Goal: Information Seeking & Learning: Learn about a topic

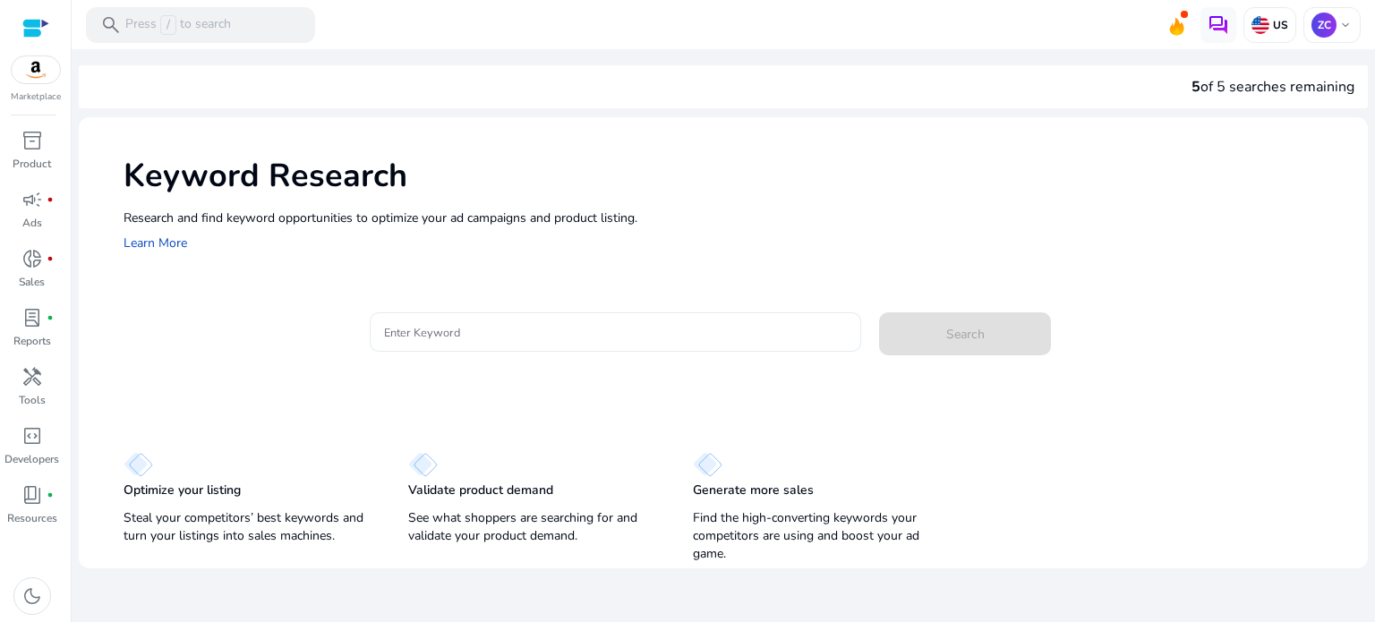
drag, startPoint x: 424, startPoint y: 319, endPoint x: 397, endPoint y: 328, distance: 28.6
click at [397, 328] on input "Enter Keyword" at bounding box center [616, 332] width 464 height 20
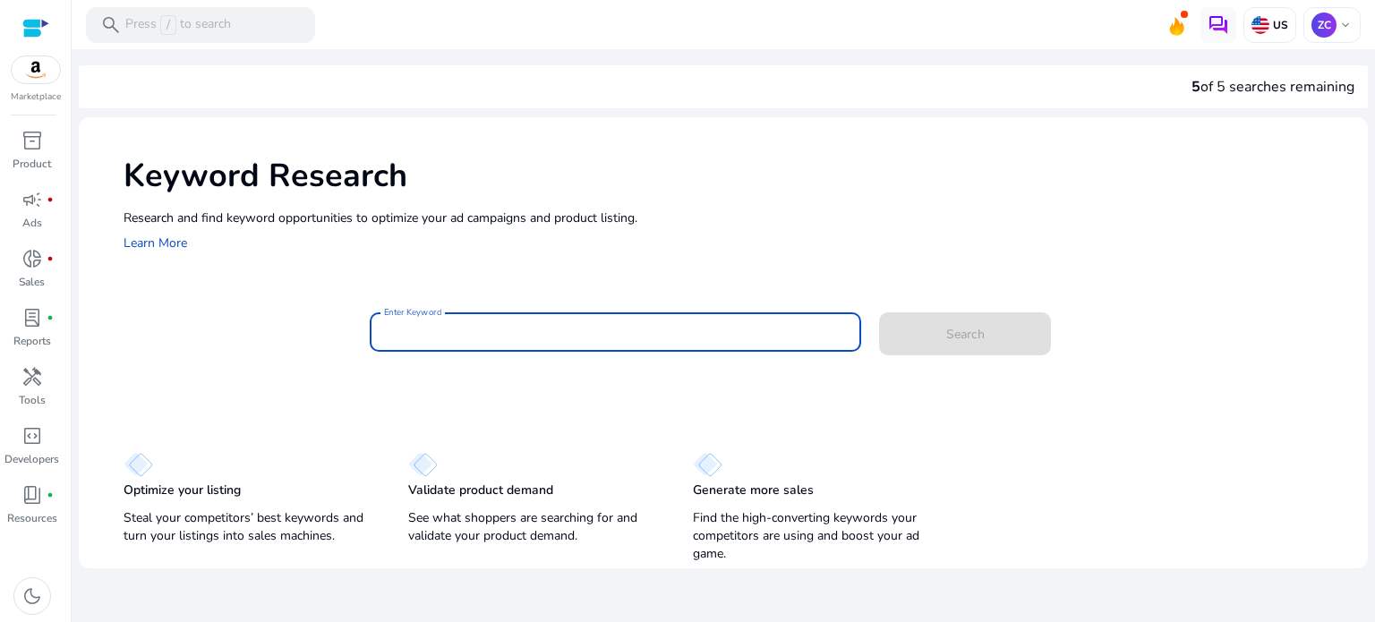
paste input "**********"
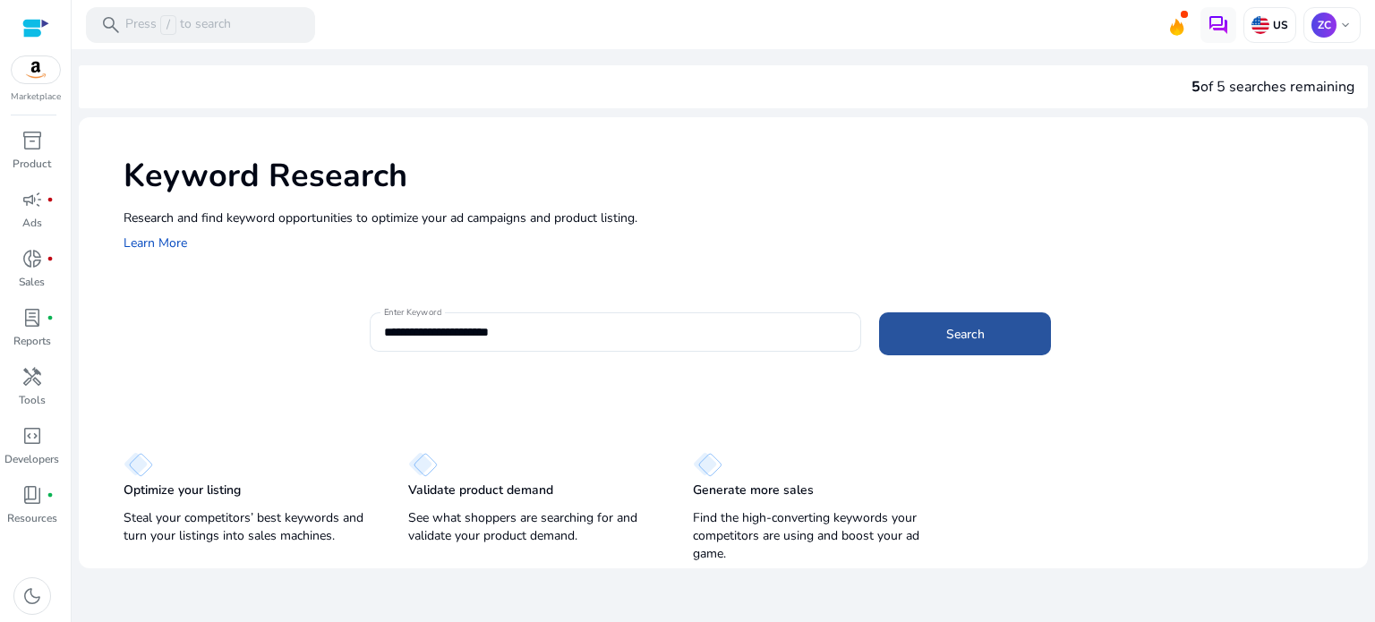
click at [925, 339] on span at bounding box center [965, 333] width 172 height 43
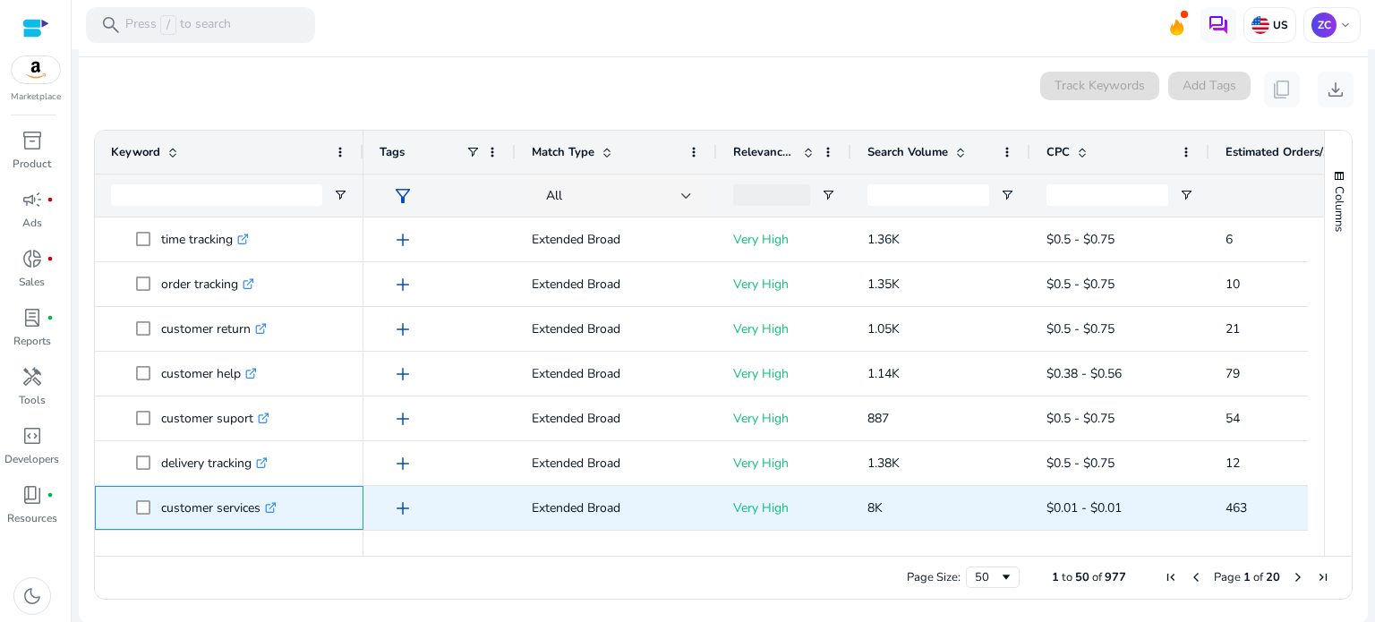
click at [268, 507] on icon ".st0{fill:#2c8af8}" at bounding box center [271, 508] width 12 height 12
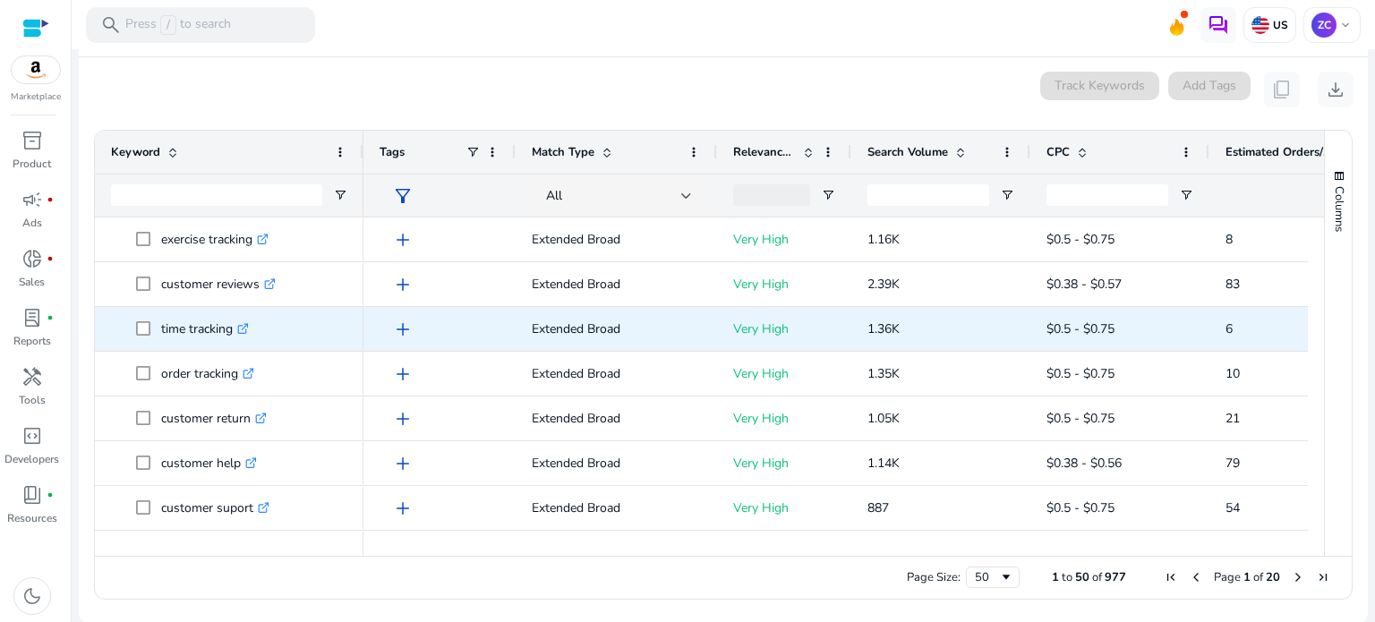
click at [243, 328] on icon ".st0{fill:#2c8af8}" at bounding box center [243, 329] width 12 height 12
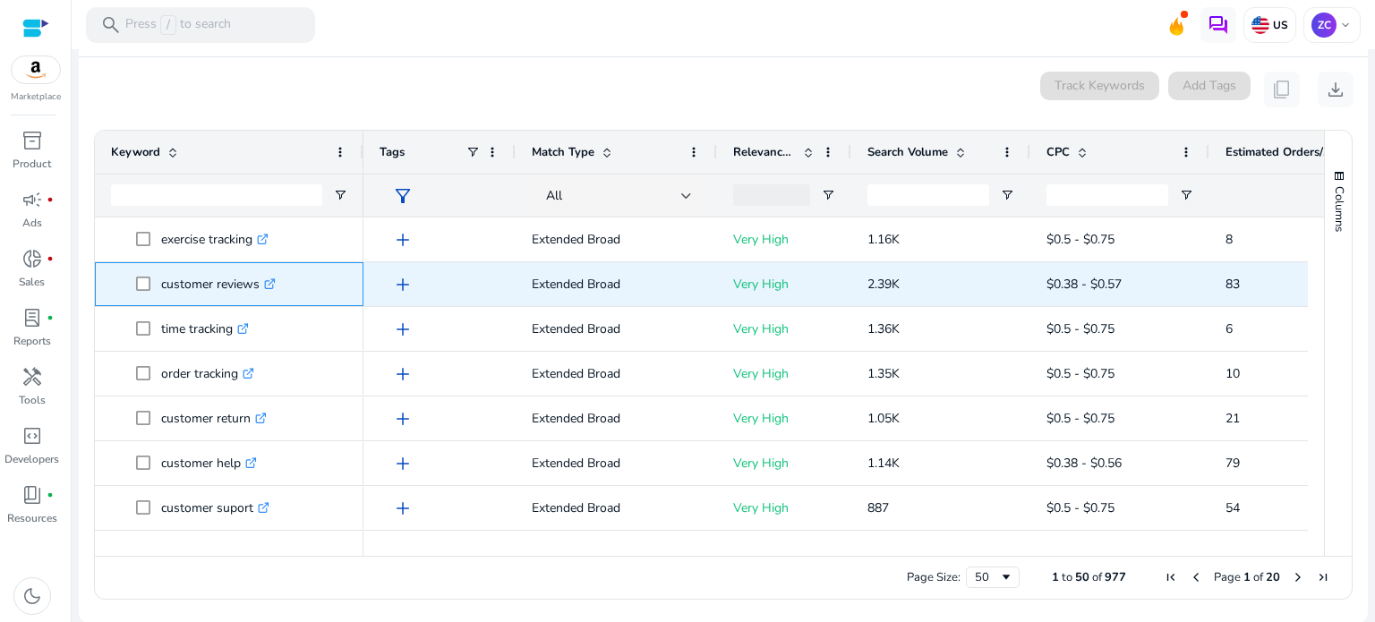
click at [271, 282] on icon ".st0{fill:#2c8af8}" at bounding box center [270, 284] width 12 height 12
click at [186, 278] on p "customer reviews .st0{fill:#2c8af8}" at bounding box center [218, 284] width 115 height 37
click at [165, 282] on p "customer reviews .st0{fill:#2c8af8}" at bounding box center [218, 284] width 115 height 37
drag, startPoint x: 161, startPoint y: 282, endPoint x: 258, endPoint y: 282, distance: 96.6
click at [258, 282] on p "customer reviews .st0{fill:#2c8af8}" at bounding box center [218, 284] width 115 height 37
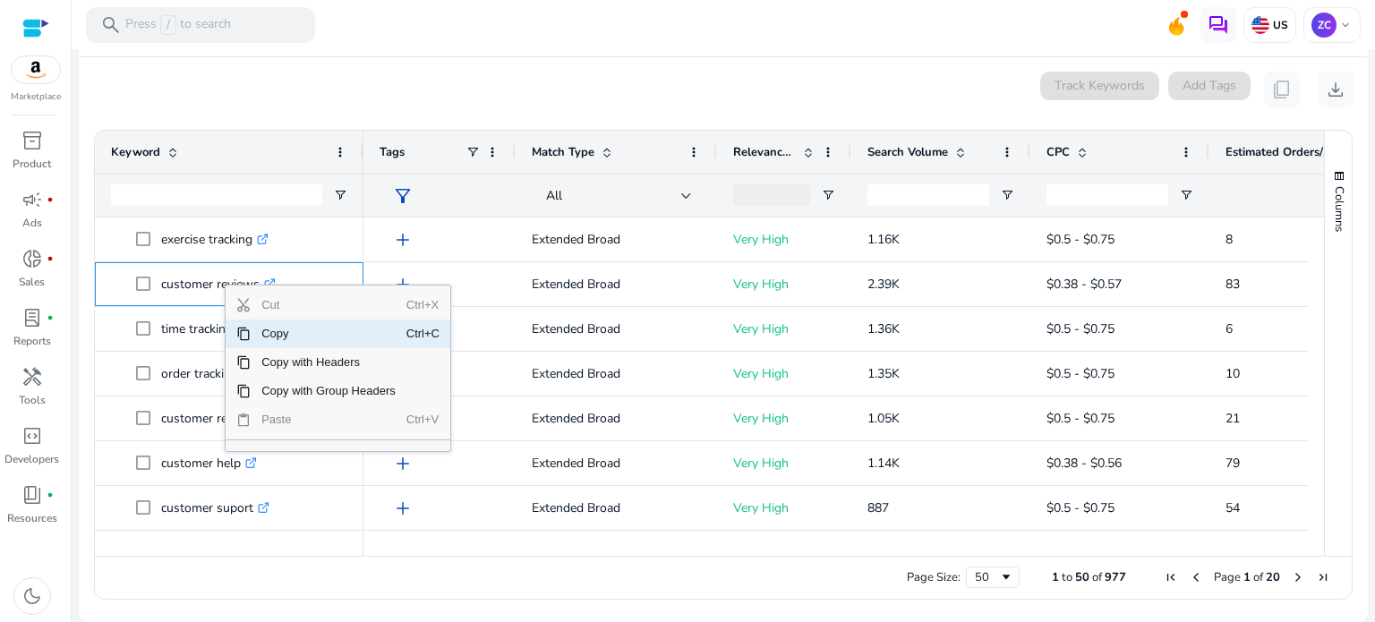
click at [277, 328] on span "Copy" at bounding box center [329, 333] width 156 height 29
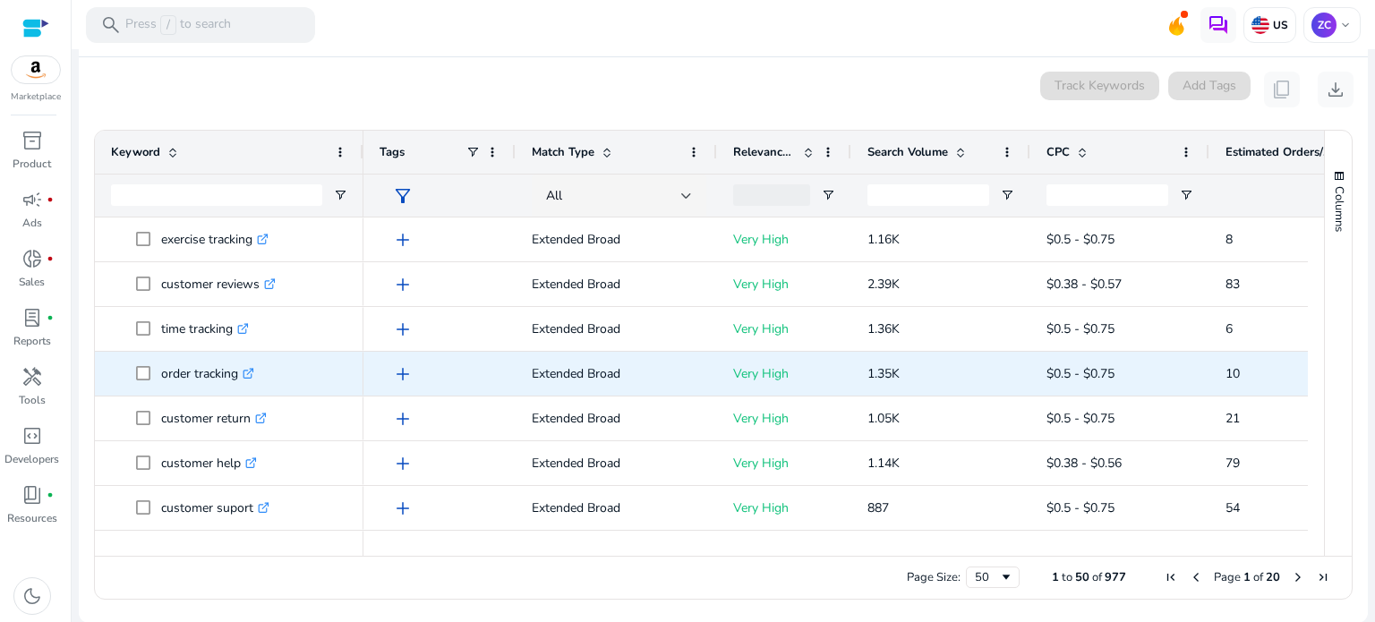
click at [333, 370] on span "order tracking .st0{fill:#2c8af8}" at bounding box center [241, 373] width 211 height 37
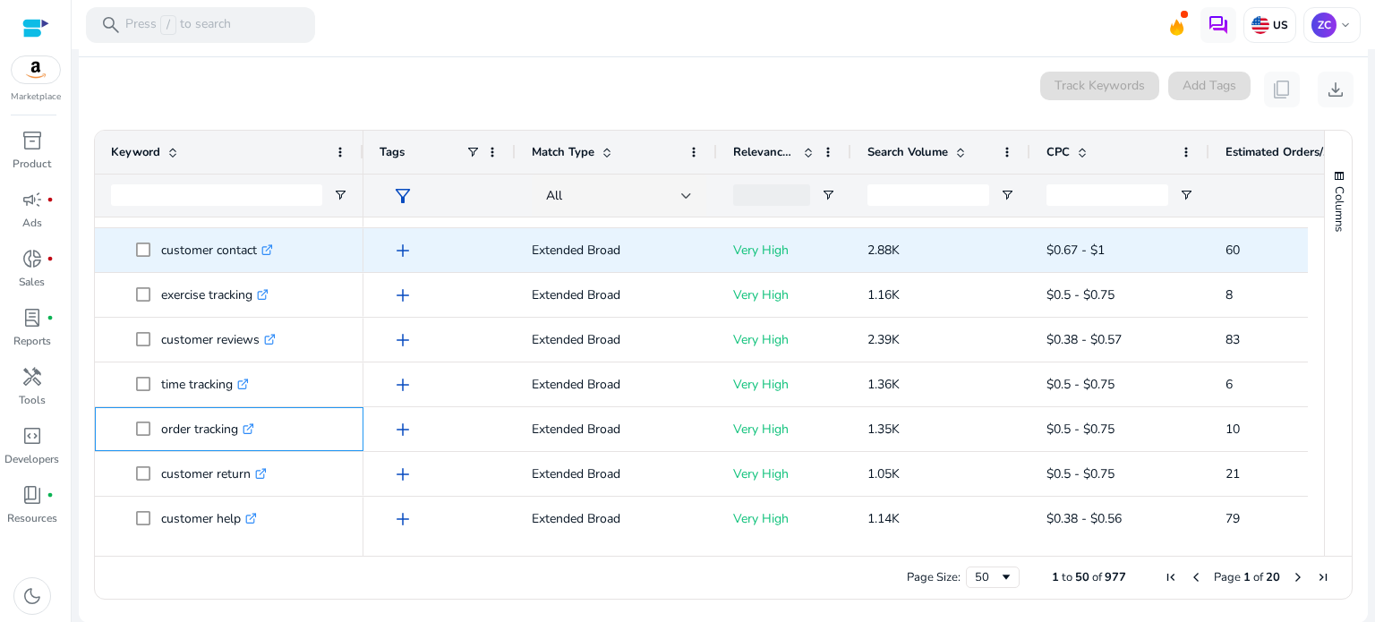
scroll to position [537, 0]
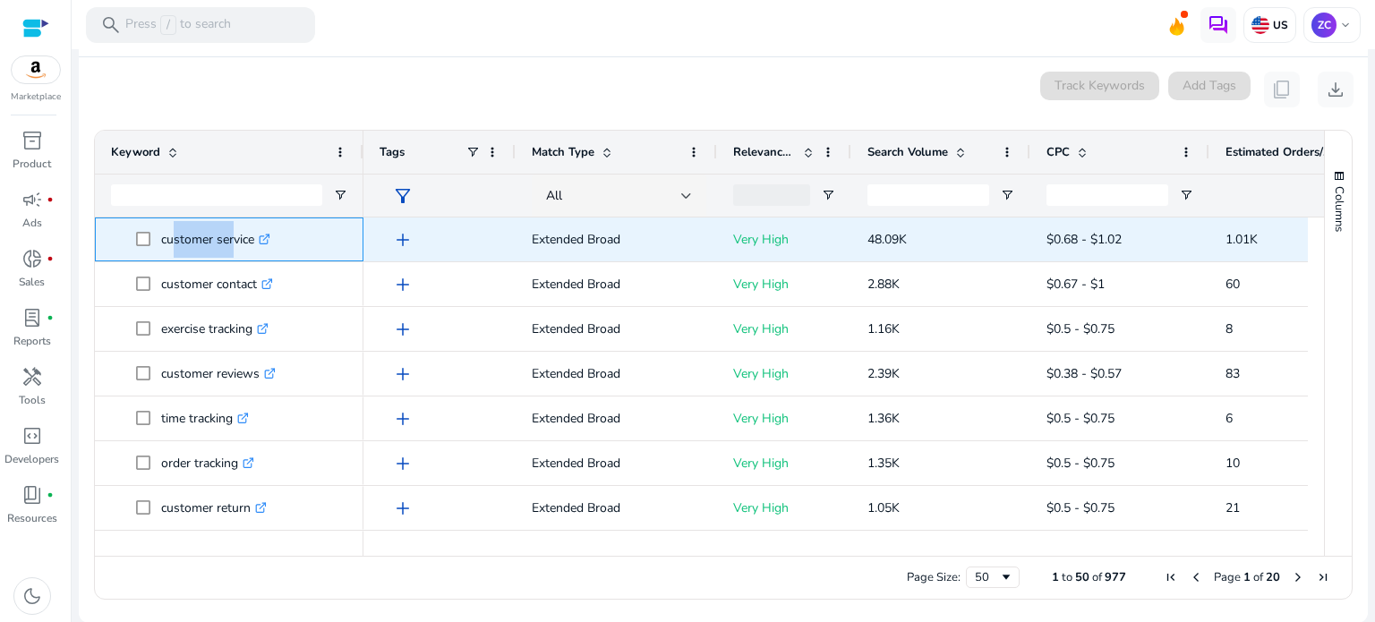
drag, startPoint x: 166, startPoint y: 237, endPoint x: 229, endPoint y: 236, distance: 63.5
click at [229, 236] on p "customer service .st0{fill:#2c8af8}" at bounding box center [215, 239] width 109 height 37
click at [222, 240] on p "customer service .st0{fill:#2c8af8}" at bounding box center [215, 239] width 109 height 37
drag, startPoint x: 161, startPoint y: 238, endPoint x: 253, endPoint y: 239, distance: 92.2
click at [253, 239] on p "customer service .st0{fill:#2c8af8}" at bounding box center [215, 239] width 109 height 37
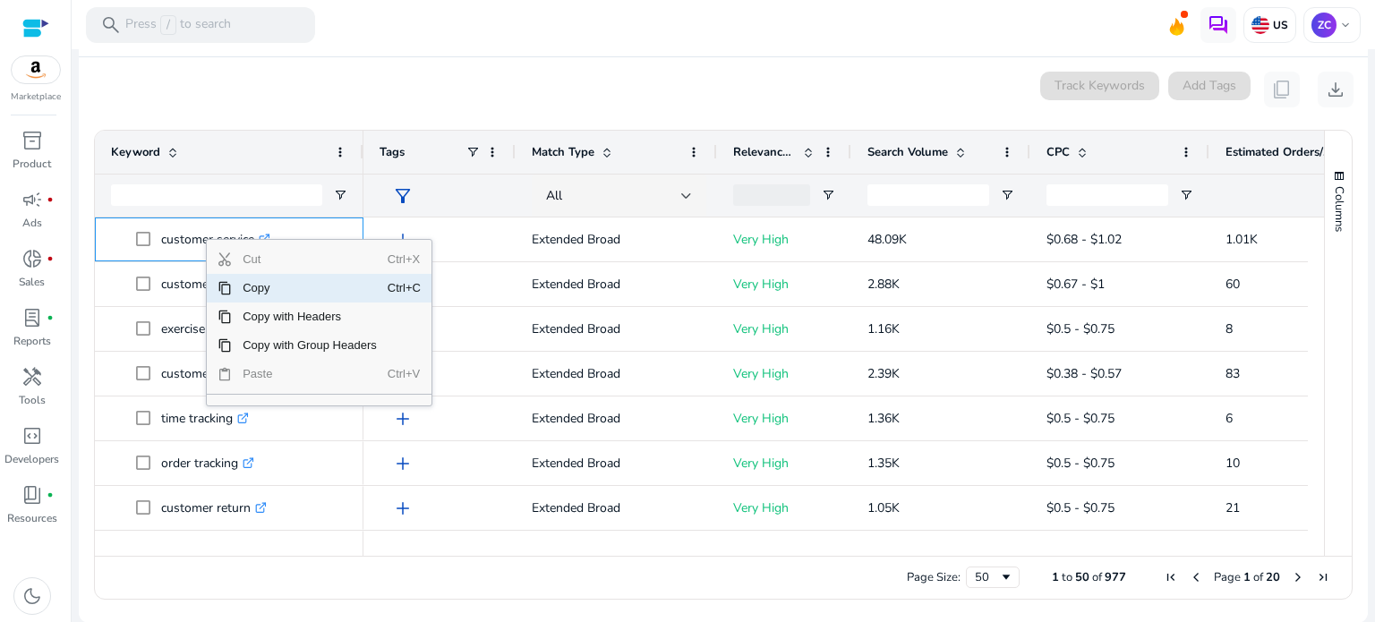
click at [258, 287] on span "Copy" at bounding box center [310, 288] width 156 height 29
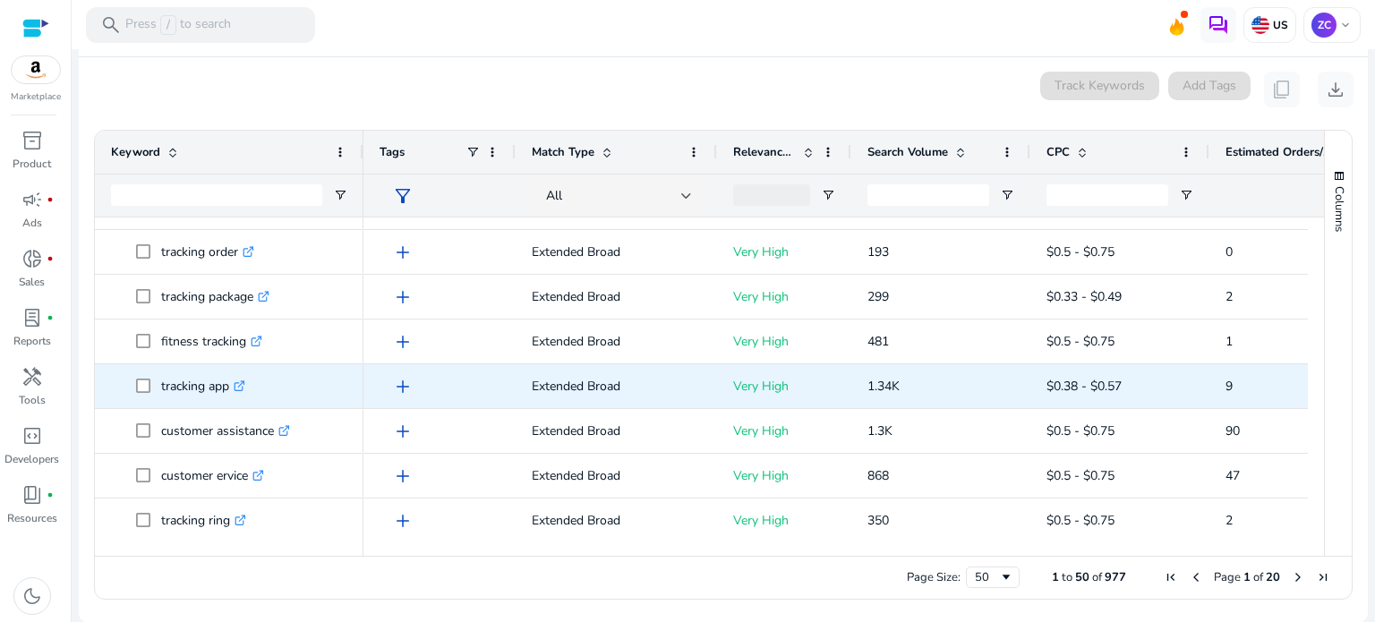
scroll to position [1432, 0]
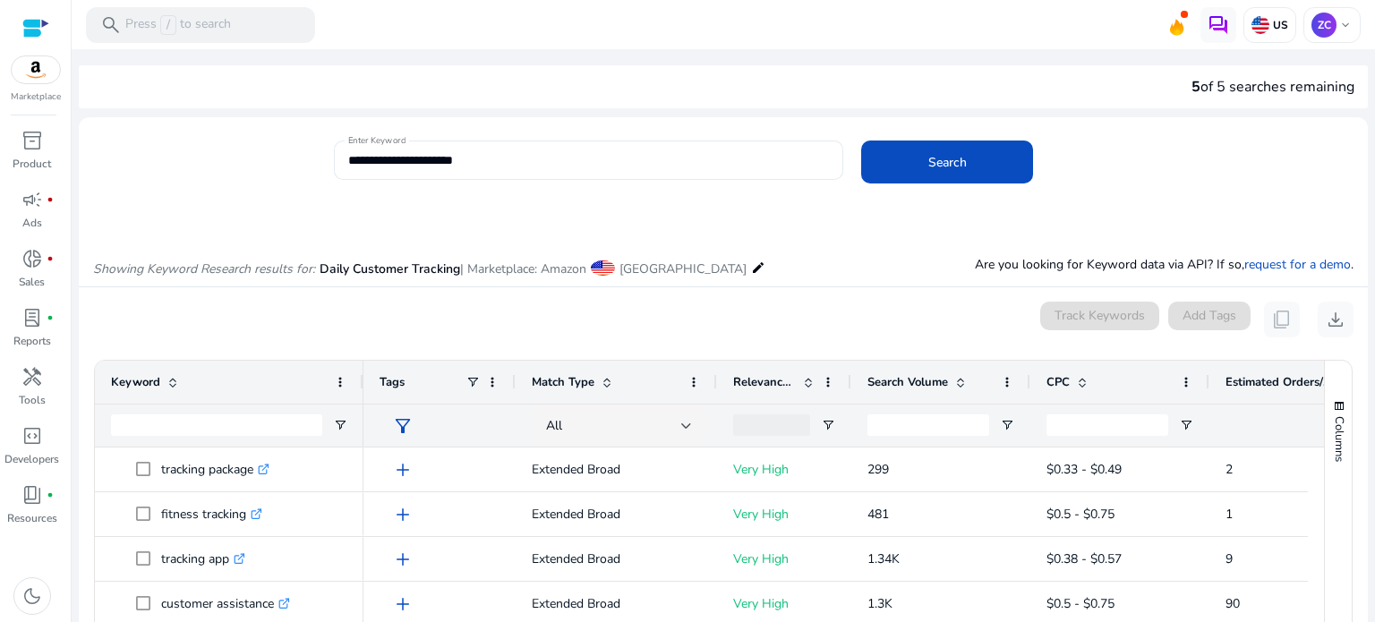
click at [532, 159] on input "**********" at bounding box center [588, 160] width 481 height 20
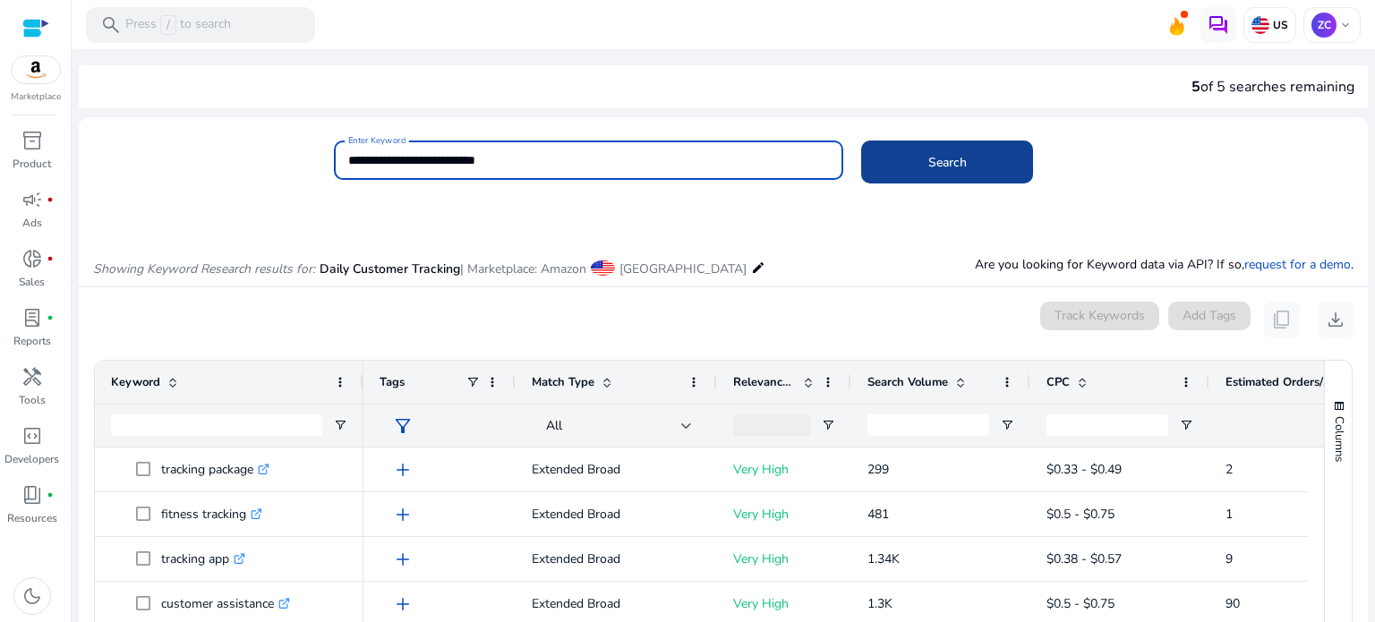
click at [933, 159] on span "Search" at bounding box center [947, 162] width 38 height 19
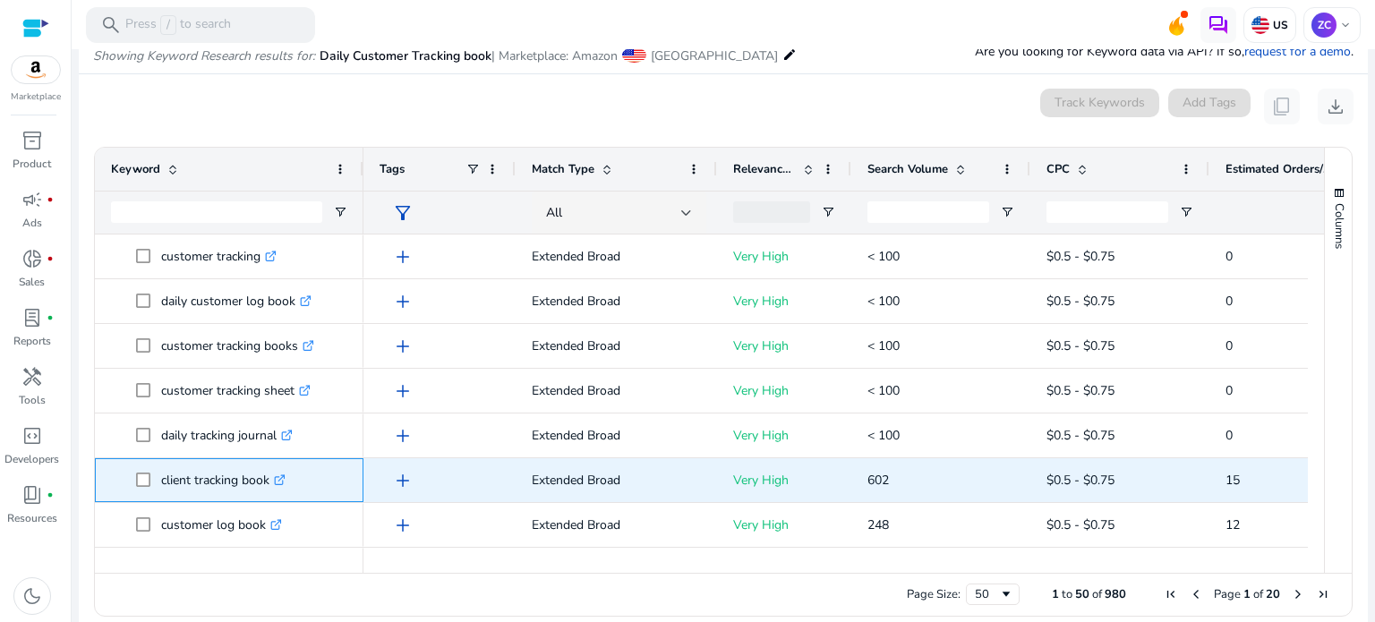
click at [285, 479] on icon ".st0{fill:#2c8af8}" at bounding box center [280, 480] width 12 height 12
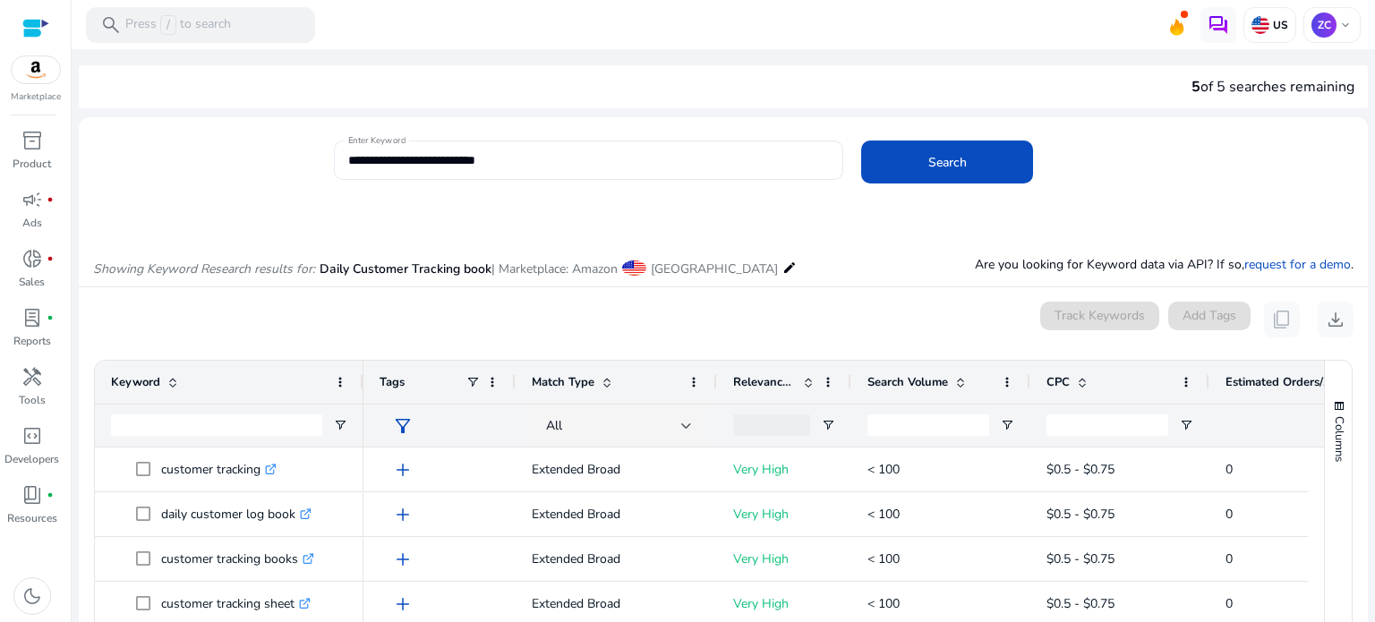
click at [526, 153] on input "**********" at bounding box center [588, 160] width 481 height 20
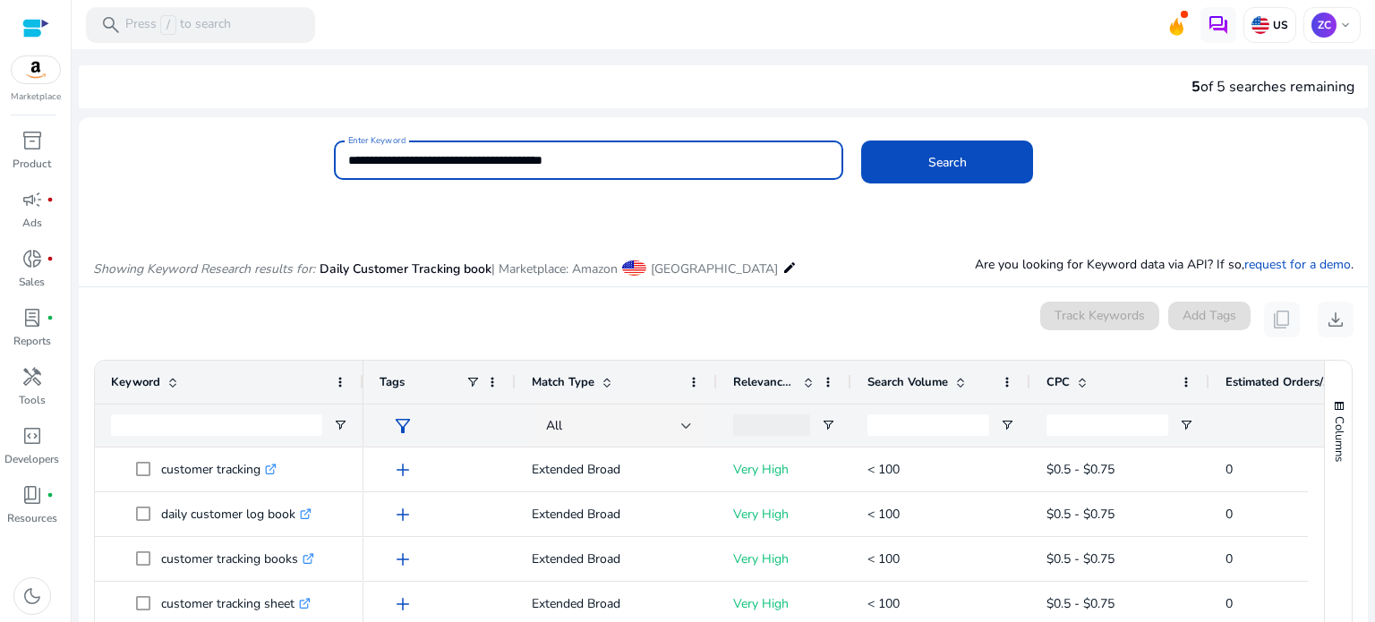
type input "**********"
click at [861, 141] on button "Search" at bounding box center [947, 162] width 172 height 43
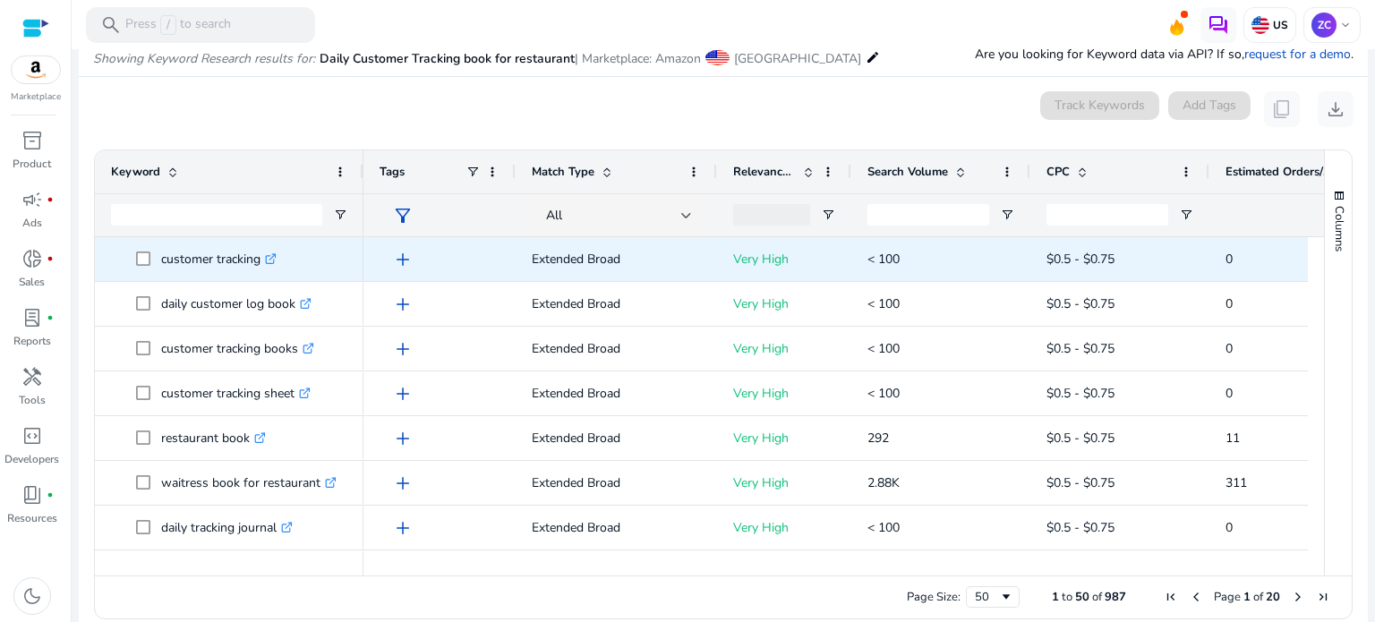
scroll to position [213, 0]
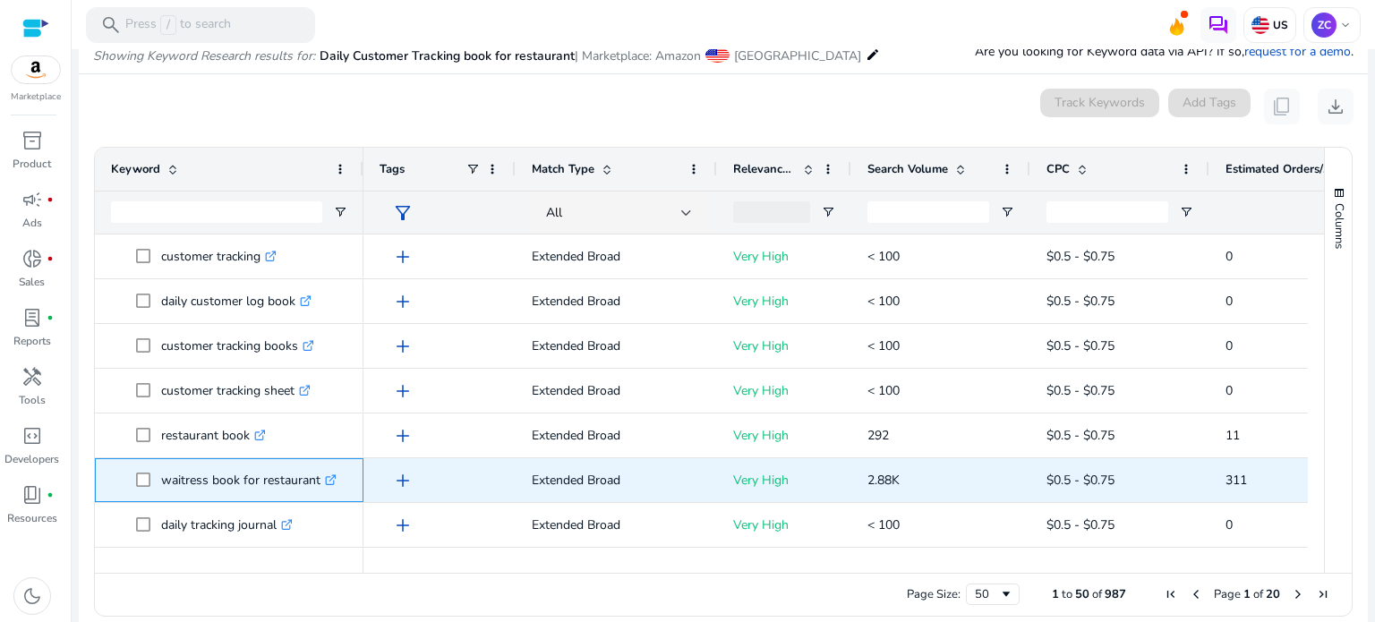
drag, startPoint x: 165, startPoint y: 479, endPoint x: 326, endPoint y: 485, distance: 161.2
click at [326, 485] on p "waitress book for restaurant .st0{fill:#2c8af8}" at bounding box center [248, 480] width 175 height 37
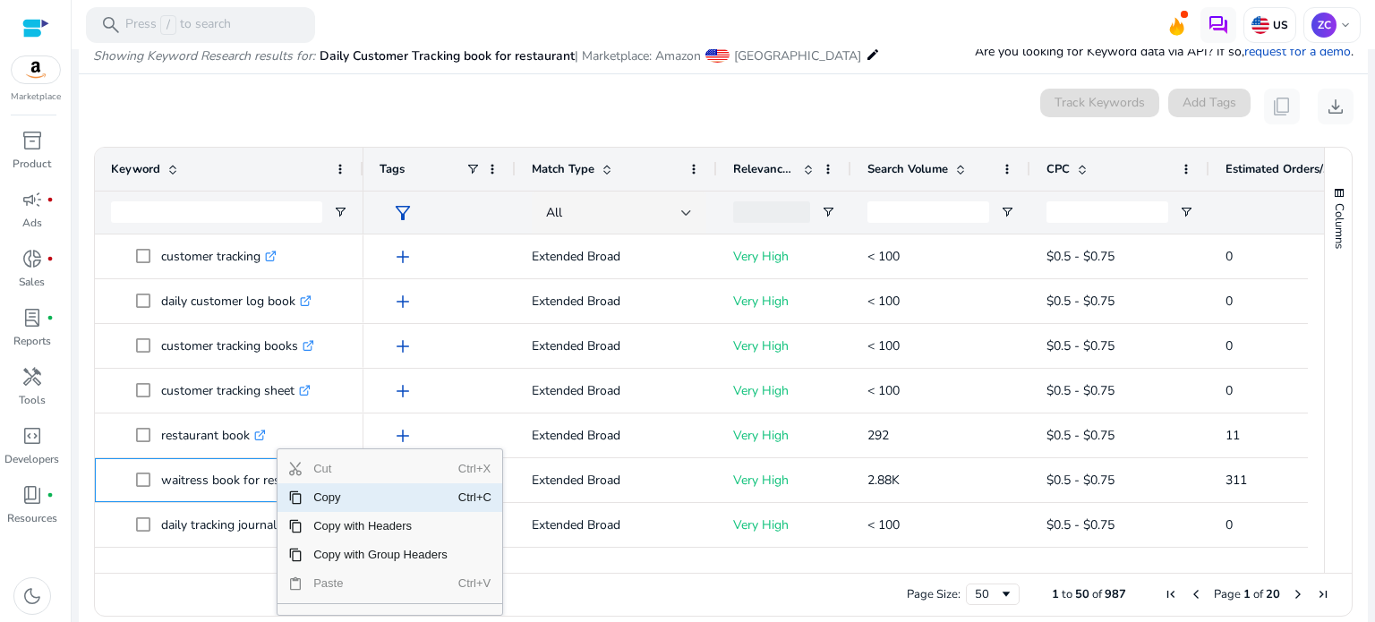
click at [318, 500] on span "Copy" at bounding box center [380, 497] width 156 height 29
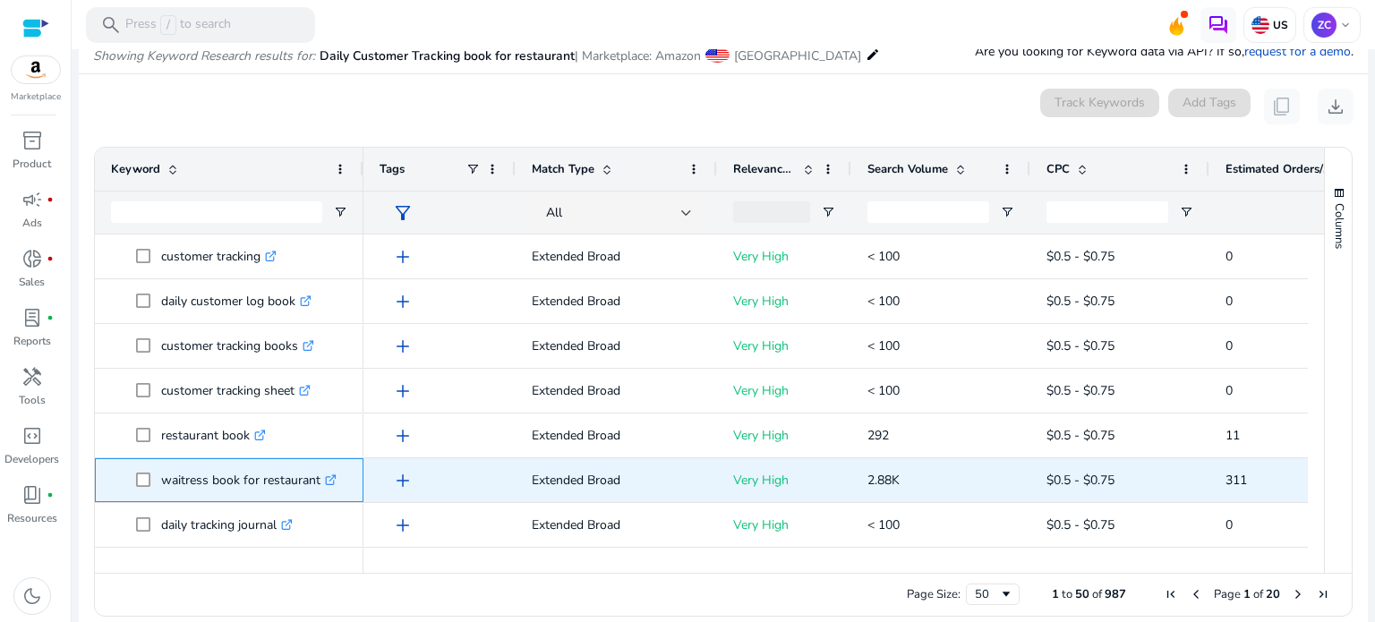
click at [329, 475] on icon ".st0{fill:#2c8af8}" at bounding box center [331, 480] width 12 height 12
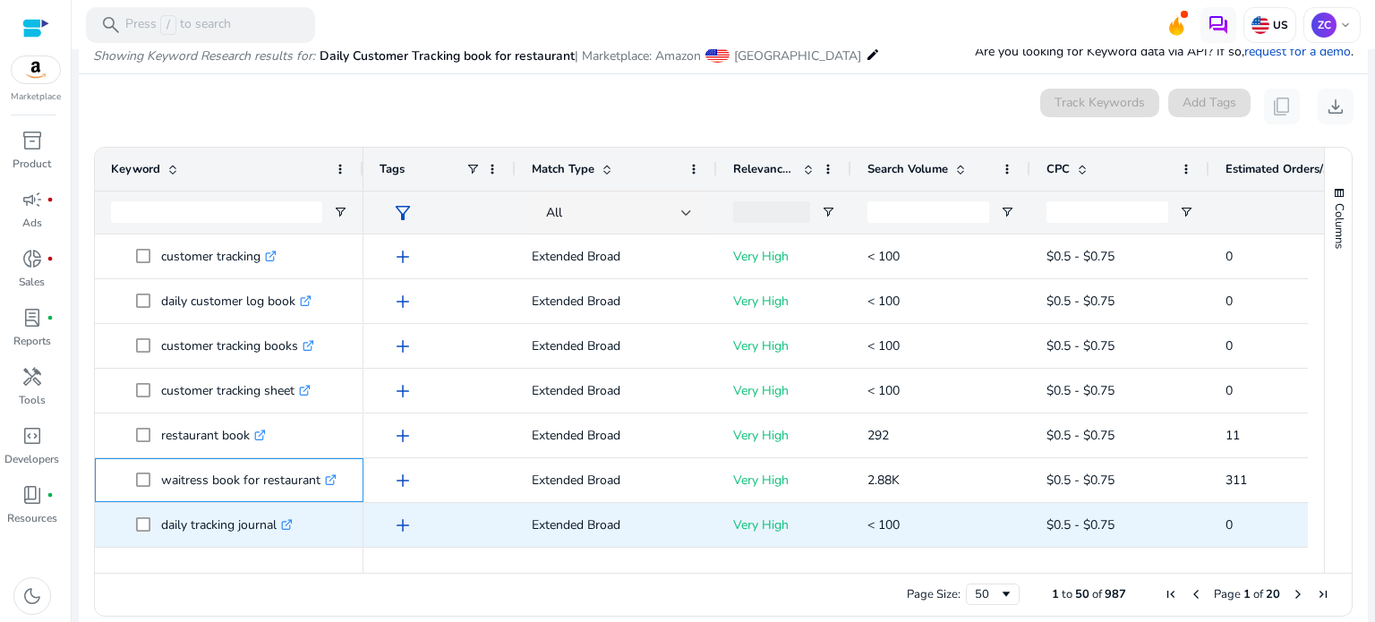
scroll to position [89, 0]
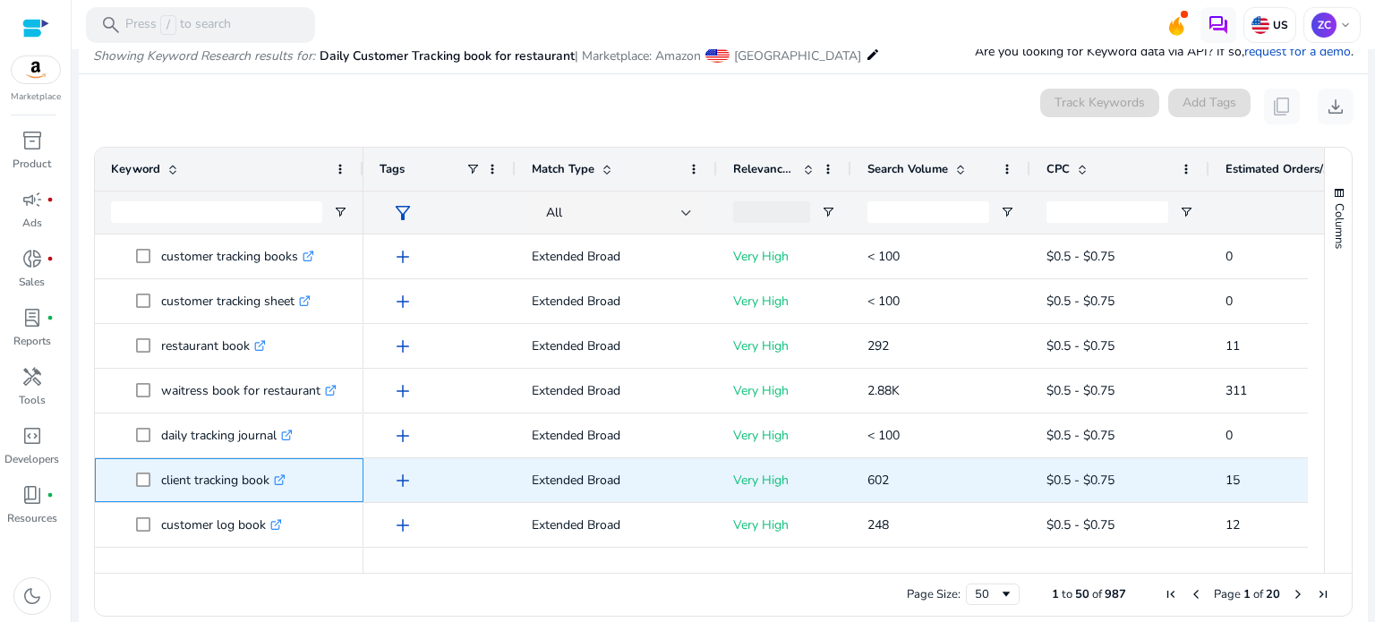
drag, startPoint x: 161, startPoint y: 479, endPoint x: 272, endPoint y: 480, distance: 111.0
click at [272, 480] on p "client tracking book .st0{fill:#2c8af8}" at bounding box center [223, 480] width 124 height 37
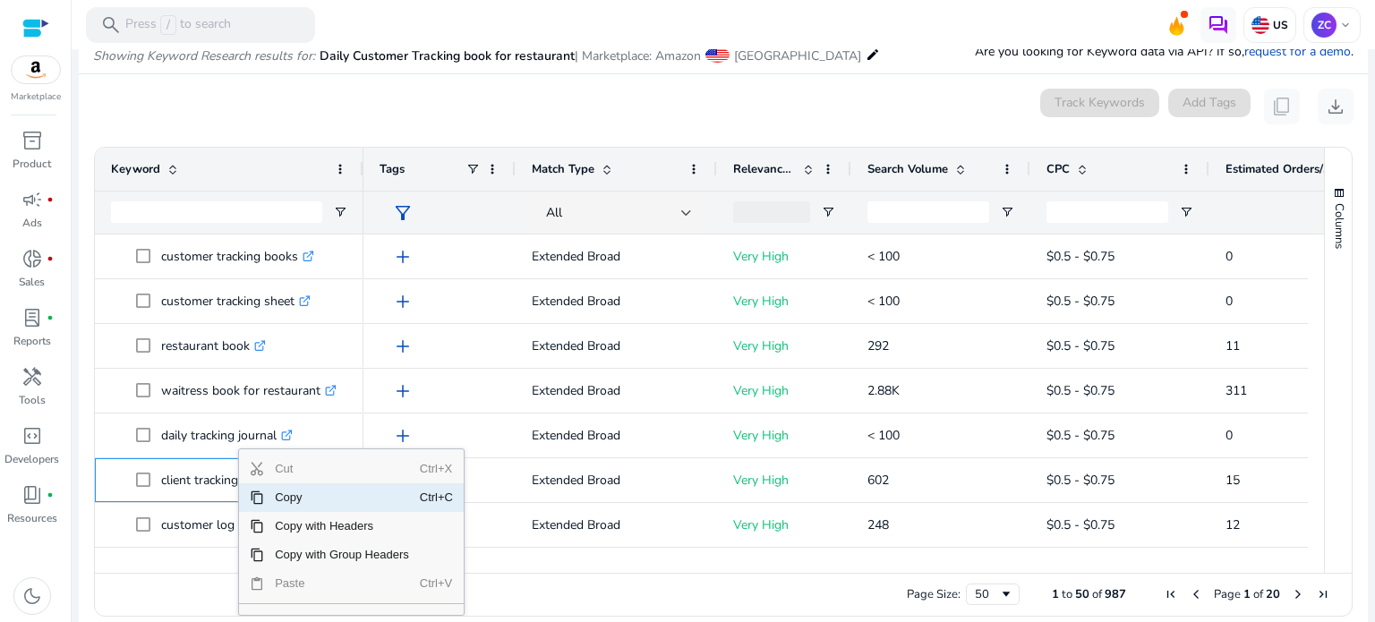
click at [277, 497] on span "Copy" at bounding box center [342, 497] width 156 height 29
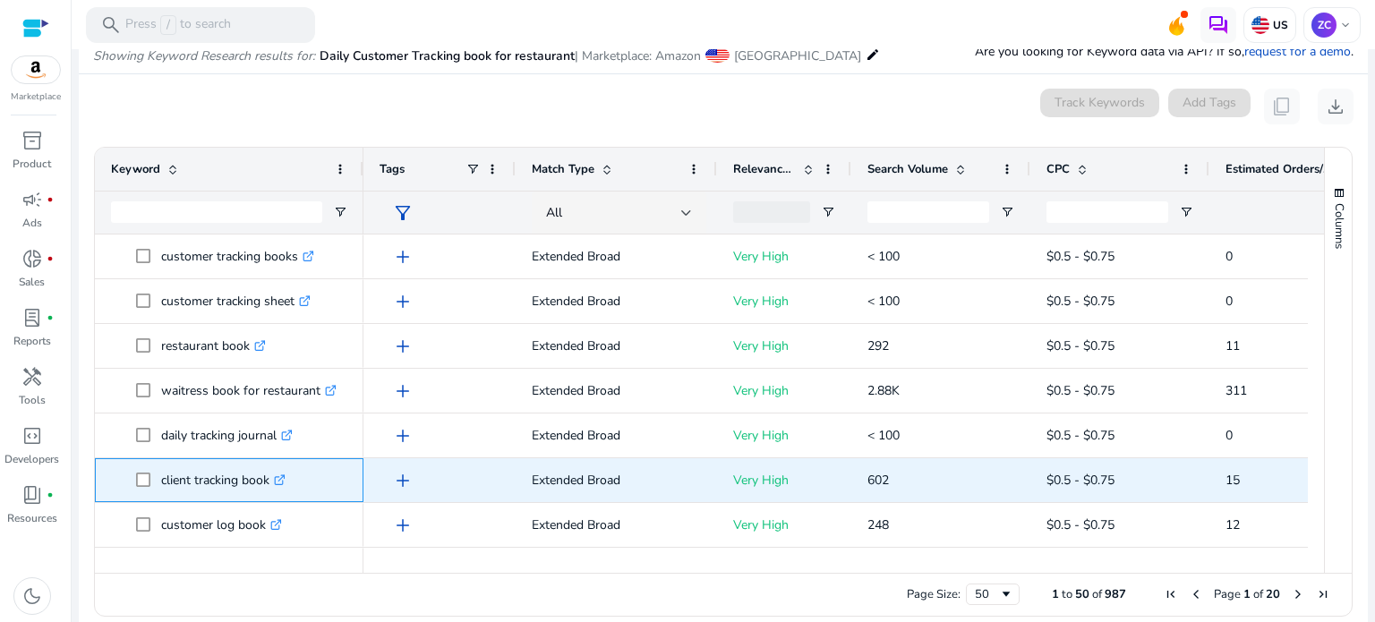
click at [277, 479] on link ".st0{fill:#2c8af8}" at bounding box center [277, 480] width 16 height 17
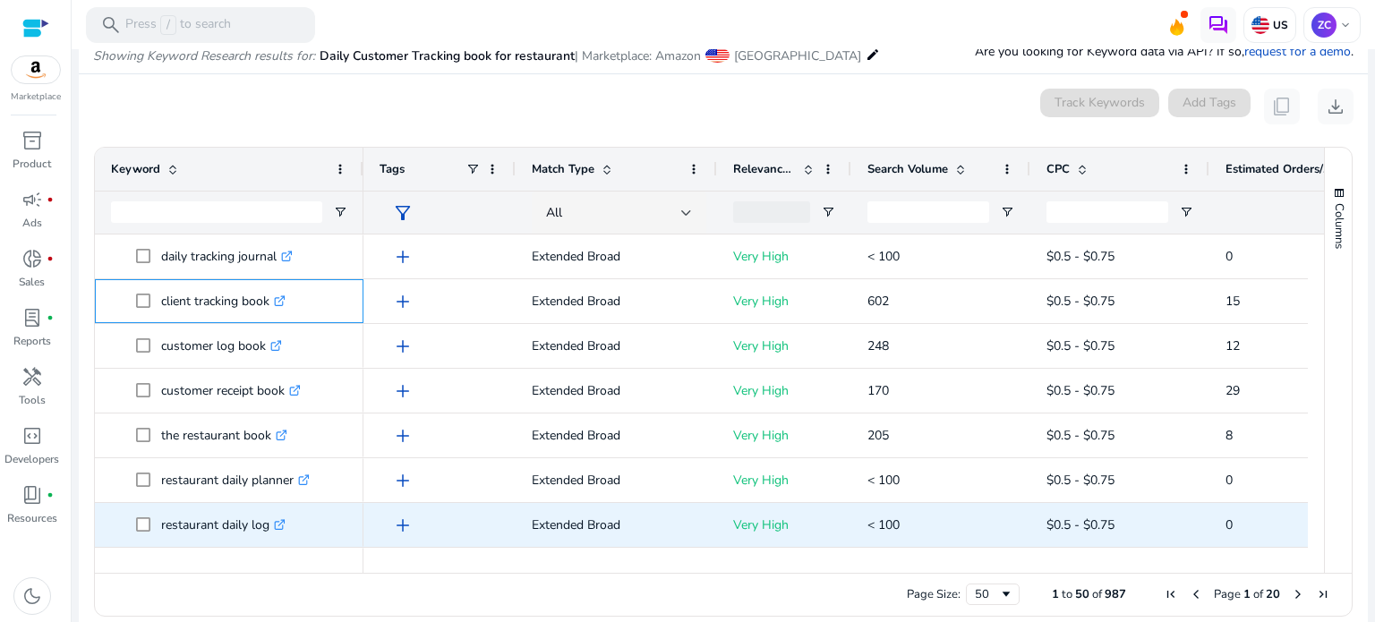
scroll to position [358, 0]
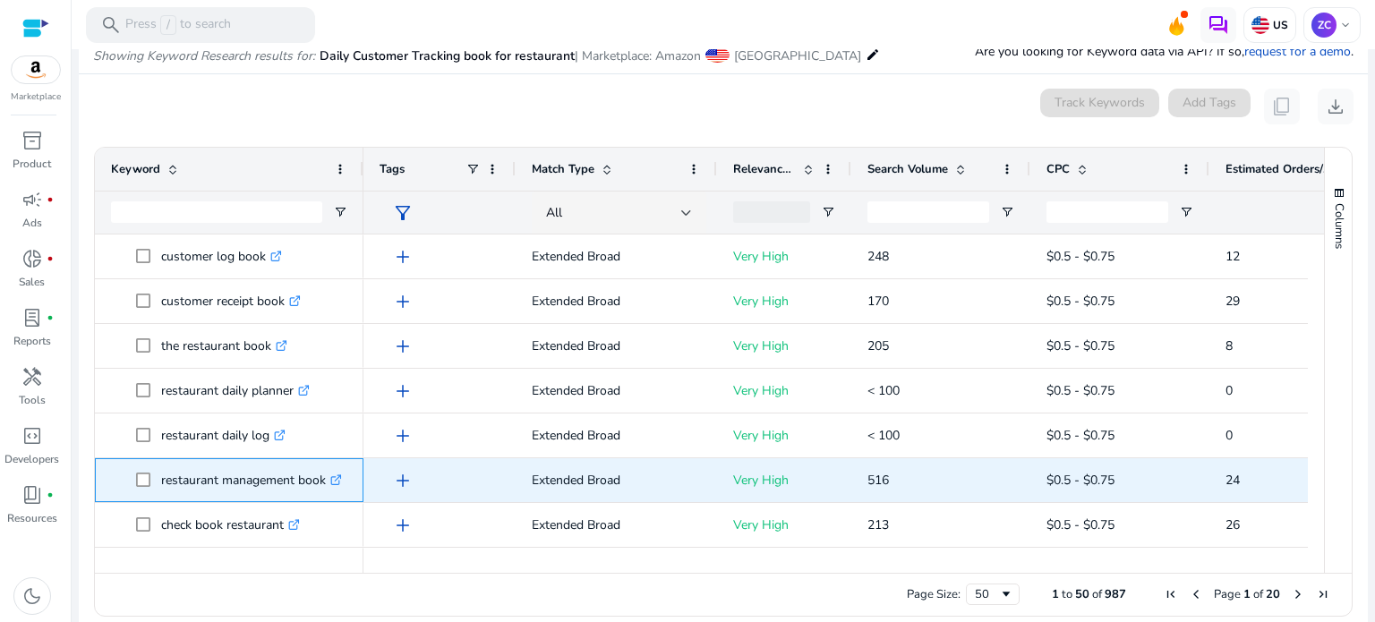
drag, startPoint x: 161, startPoint y: 477, endPoint x: 324, endPoint y: 480, distance: 162.9
click at [324, 480] on p "restaurant management book .st0{fill:#2c8af8}" at bounding box center [251, 480] width 181 height 37
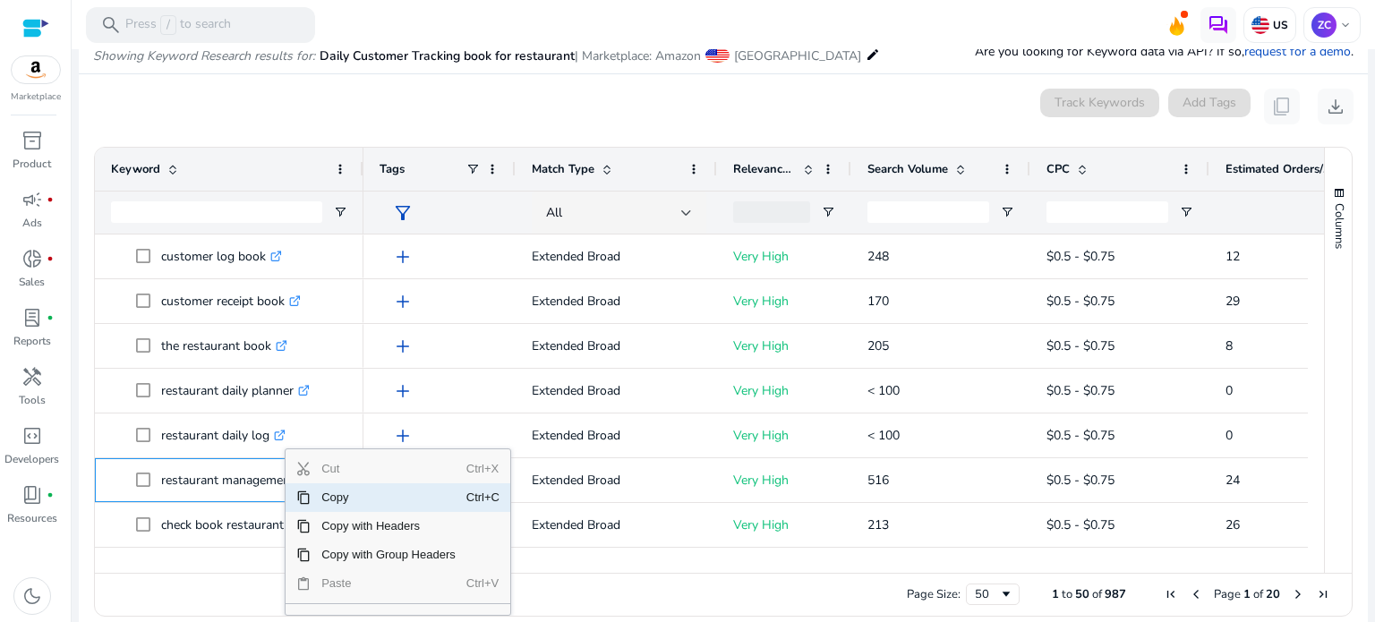
click at [319, 497] on span "Copy" at bounding box center [389, 497] width 156 height 29
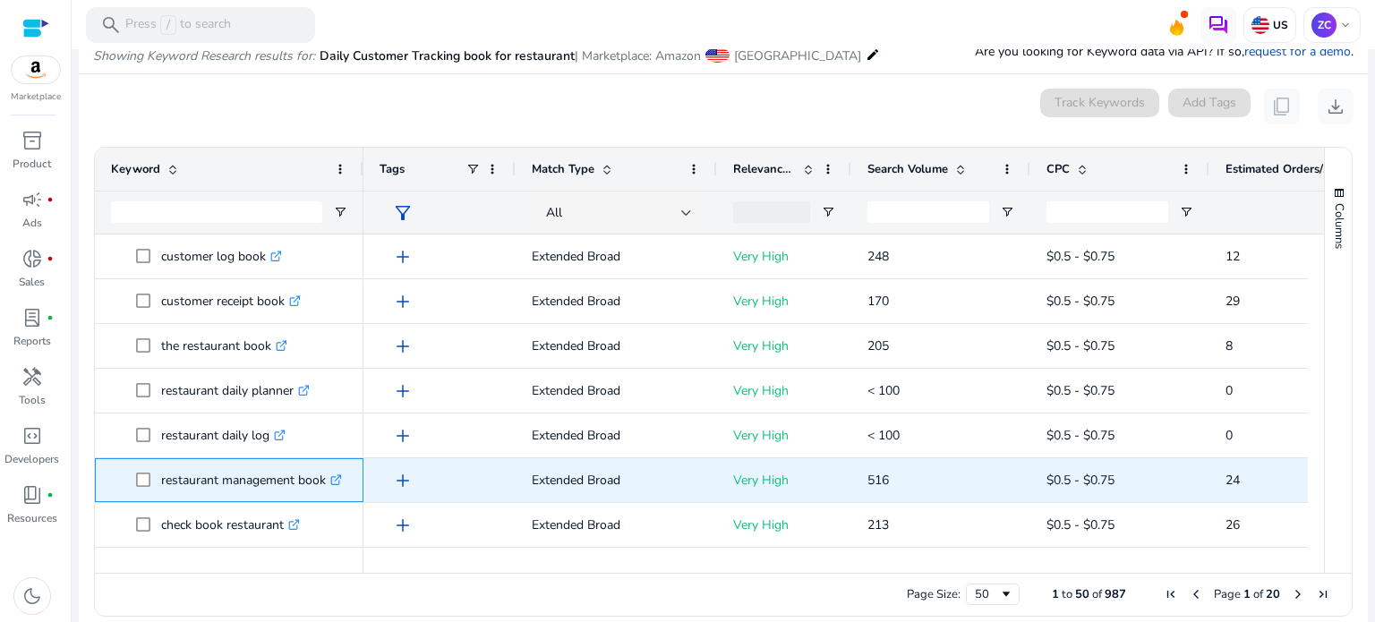
click at [342, 480] on icon ".st0{fill:#2c8af8}" at bounding box center [336, 480] width 12 height 12
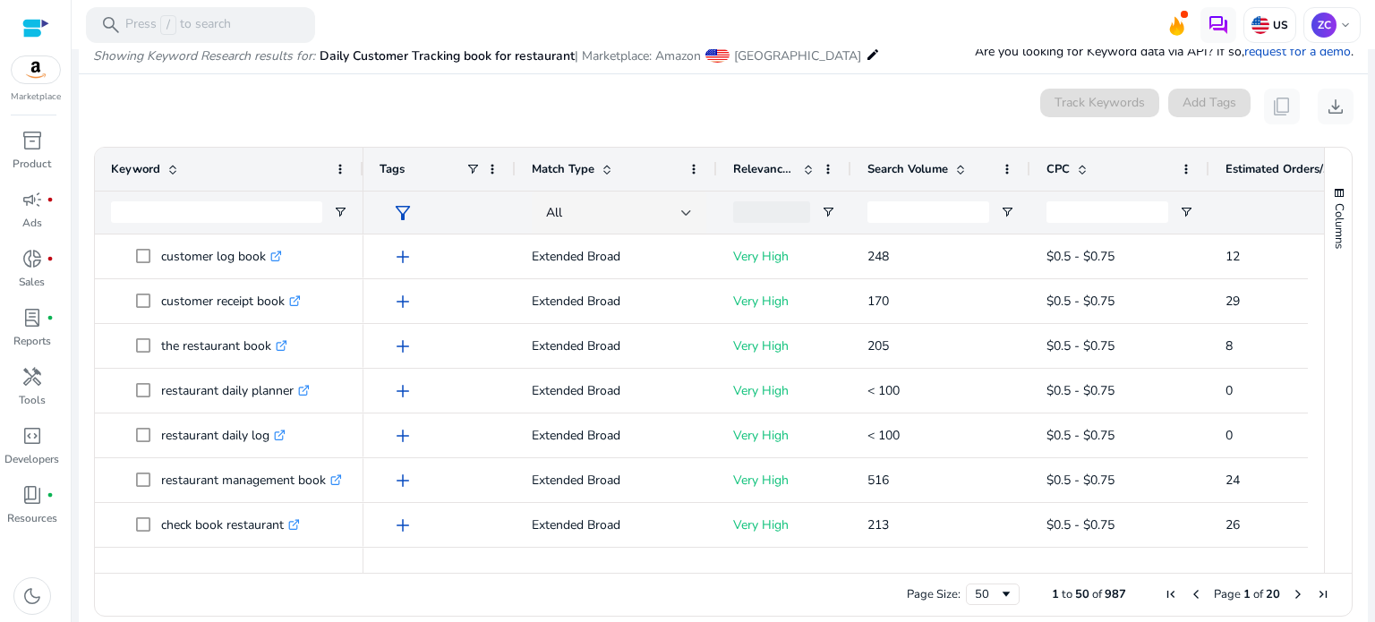
click at [497, 586] on div "Page Size: 50 1 to 50 of 987 Page 1 of 20" at bounding box center [723, 594] width 1256 height 43
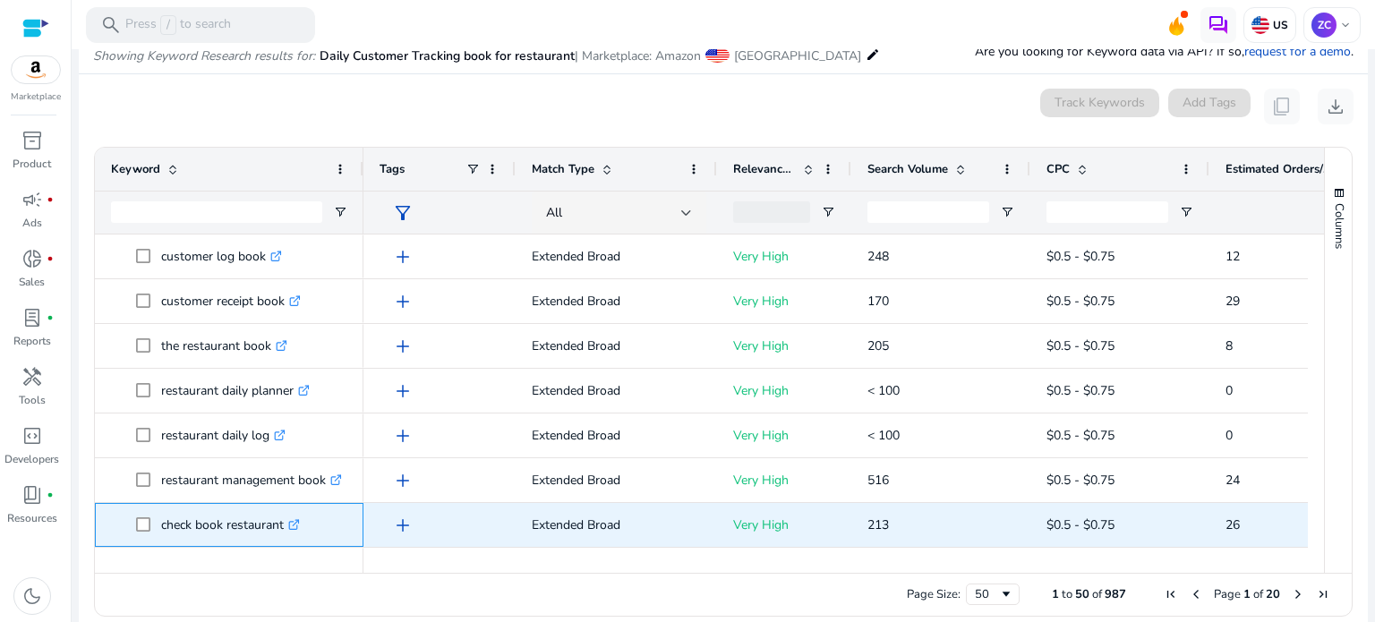
drag, startPoint x: 158, startPoint y: 521, endPoint x: 290, endPoint y: 525, distance: 132.5
click at [290, 525] on span "check book restaurant .st0{fill:#2c8af8}" at bounding box center [241, 525] width 211 height 37
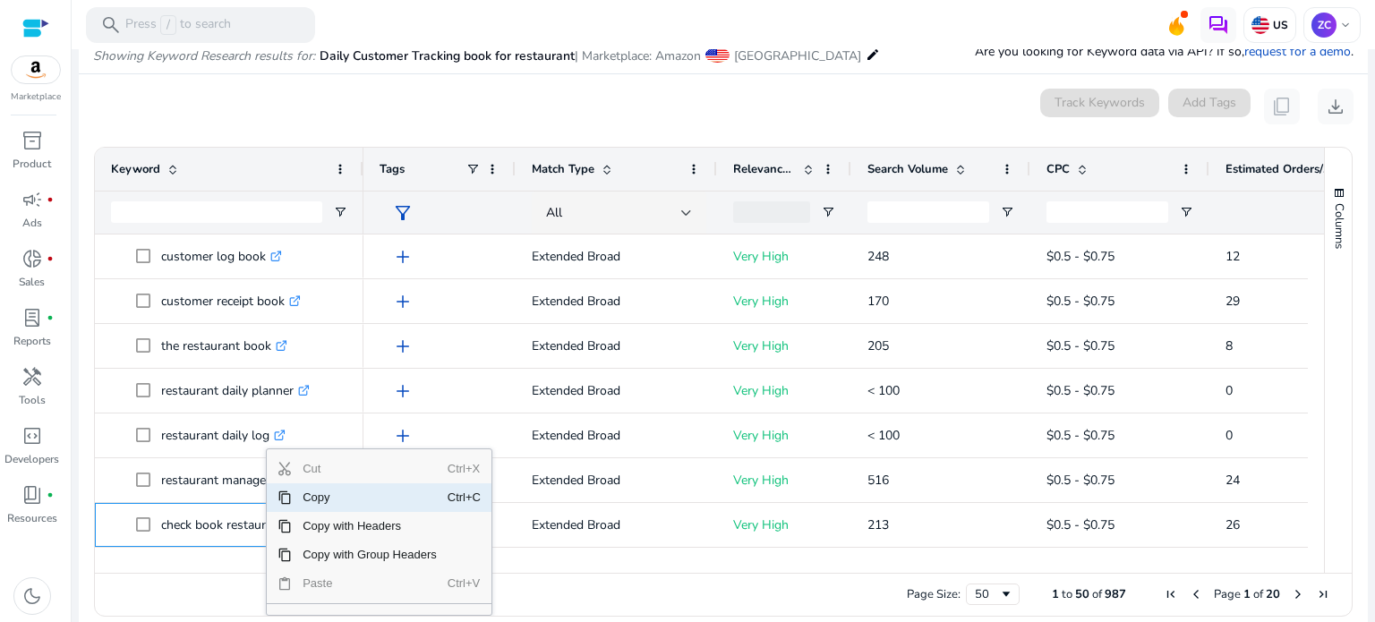
click at [330, 497] on span "Copy" at bounding box center [370, 497] width 156 height 29
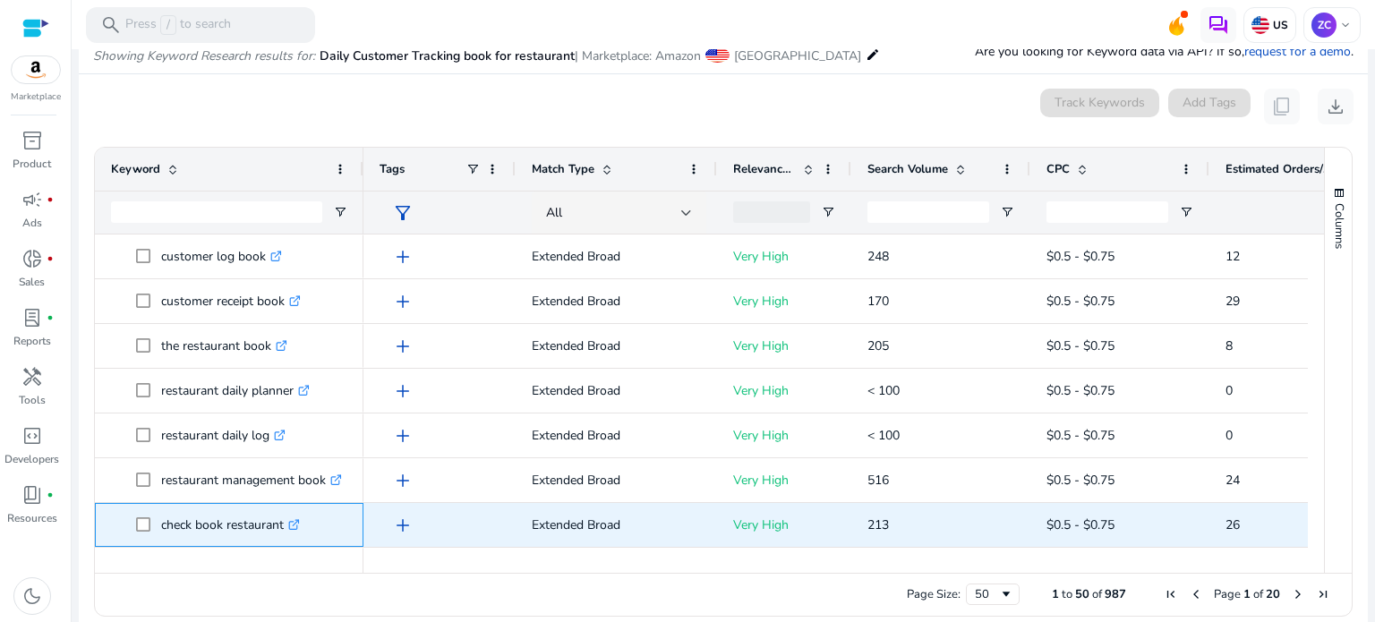
click at [293, 527] on icon at bounding box center [293, 525] width 9 height 9
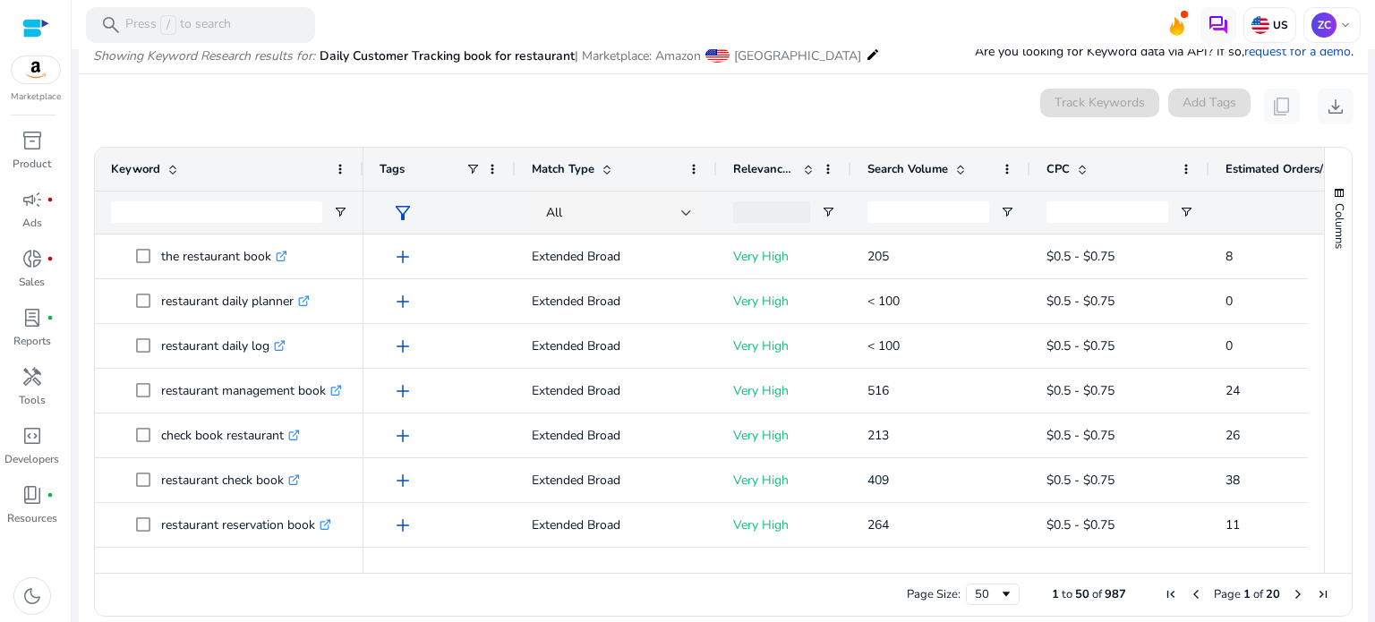
click at [365, 583] on div "Page Size: 50 1 to 50 of 987 Page 1 of 20" at bounding box center [723, 594] width 1256 height 43
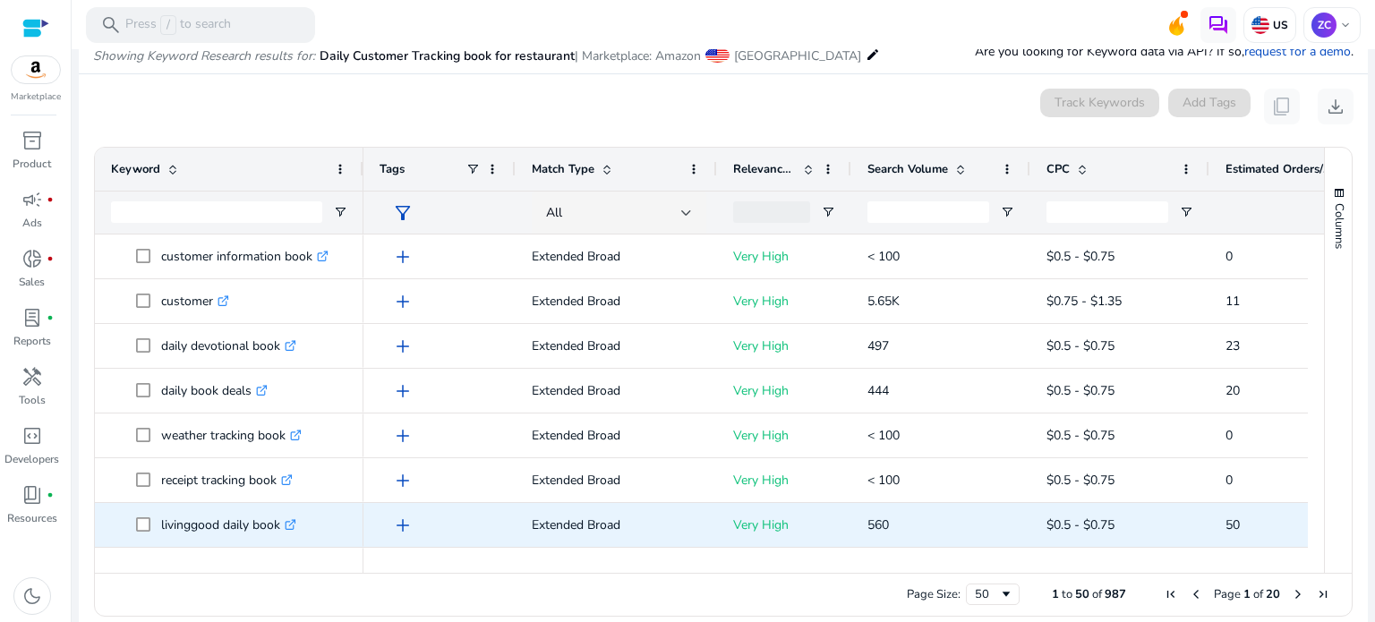
scroll to position [1315, 0]
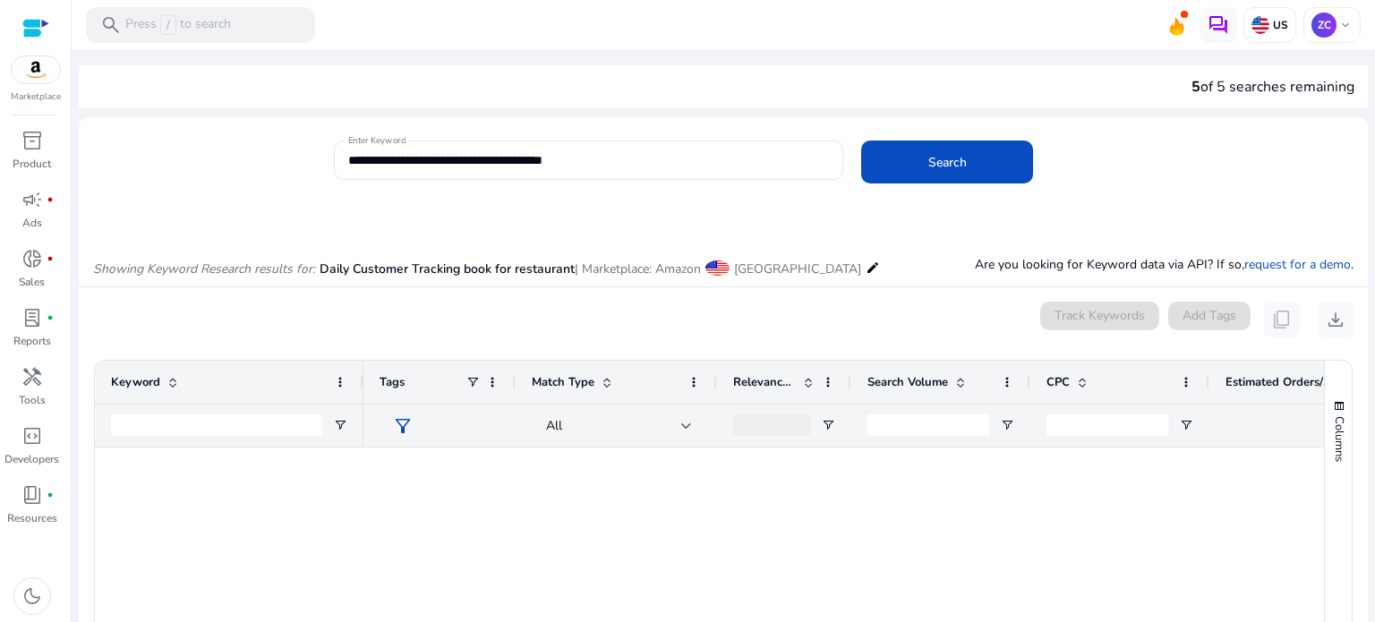
scroll to position [1700, 0]
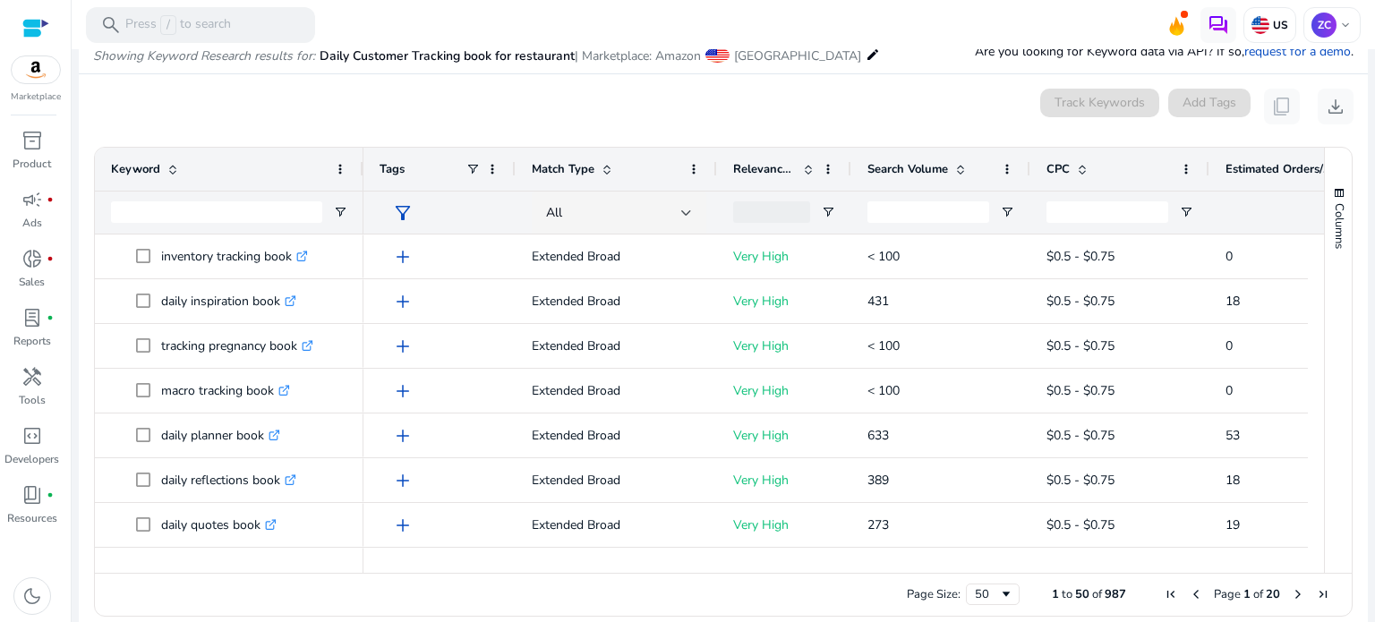
click at [307, 596] on div "Page Size: 50 1 to 50 of 987 Page 1 of 20" at bounding box center [723, 594] width 1256 height 43
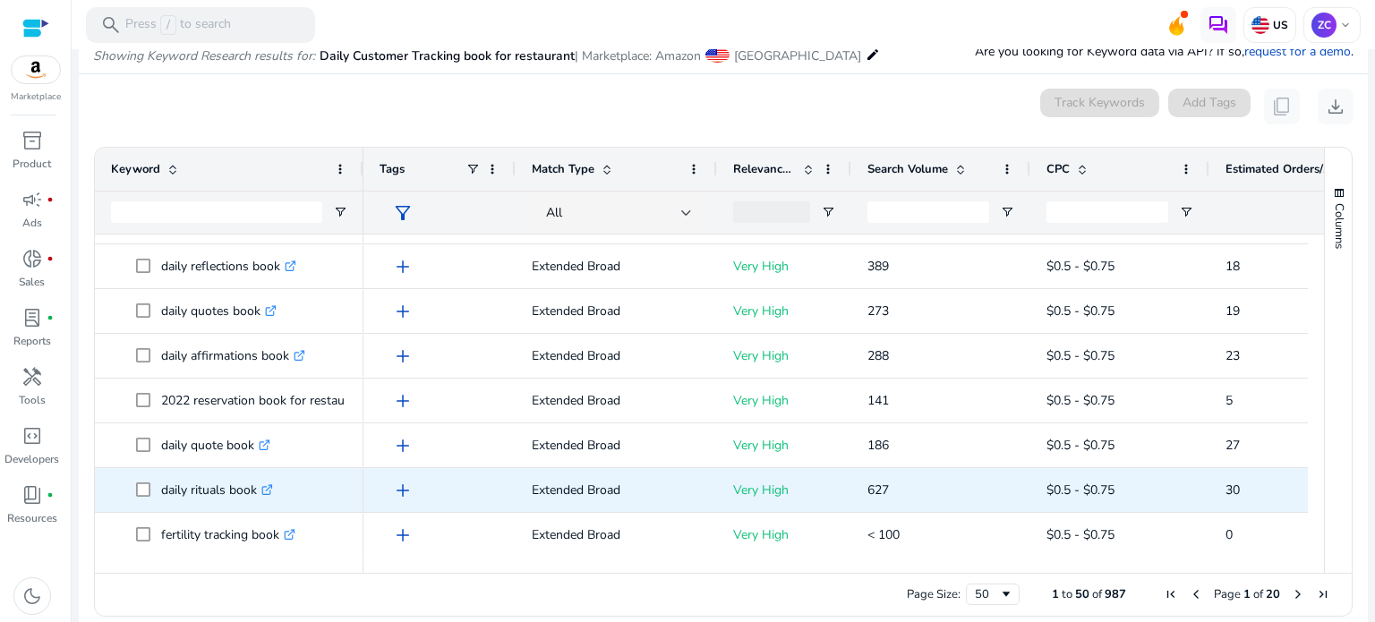
scroll to position [230, 0]
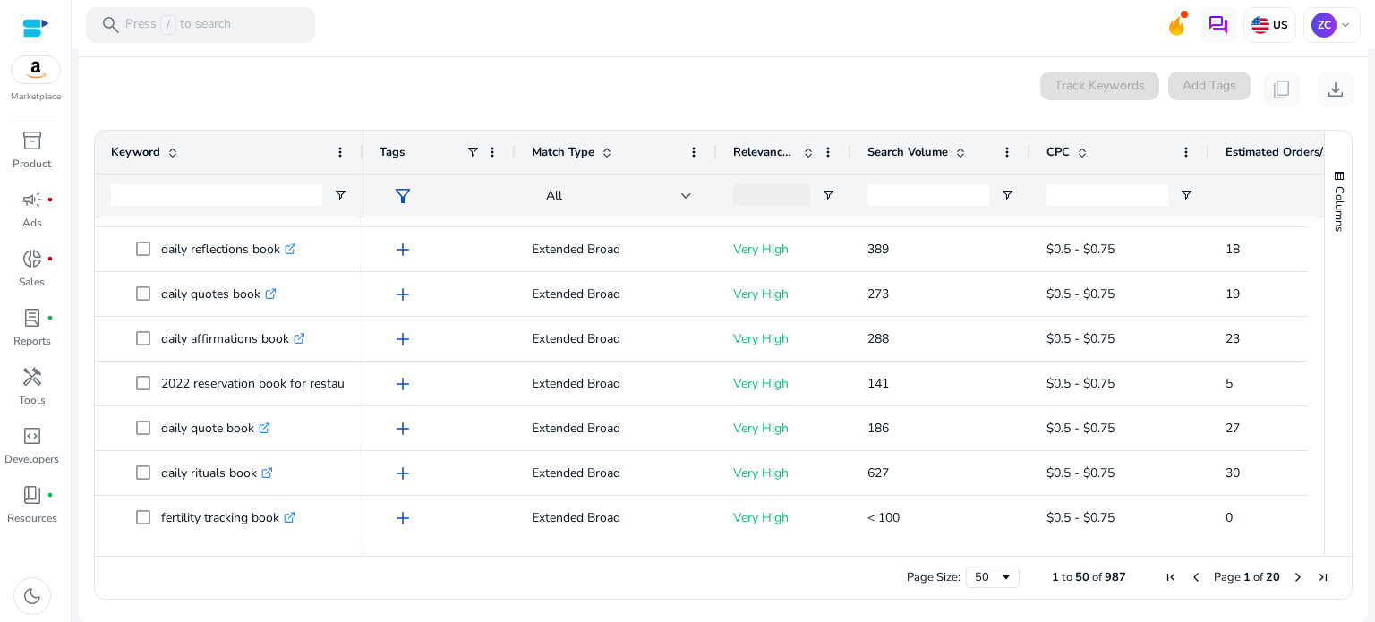
click at [1292, 576] on span "Next Page" at bounding box center [1297, 577] width 14 height 14
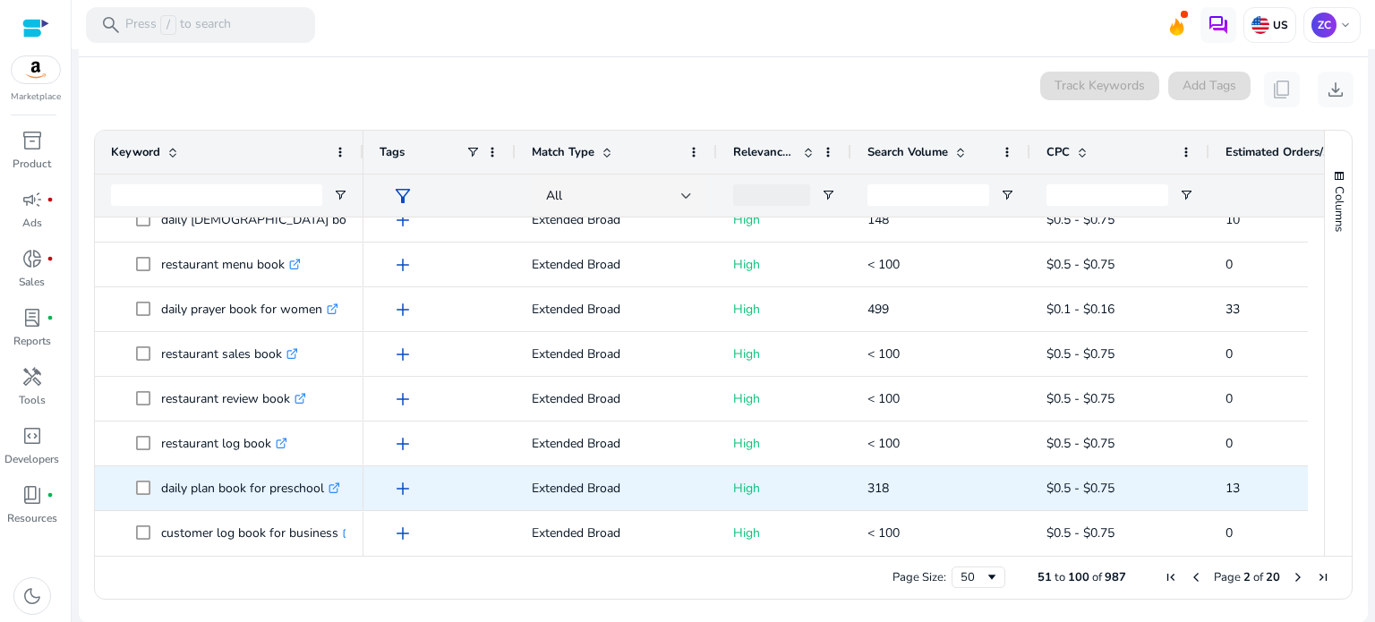
scroll to position [0, 0]
